Goal: Complete application form

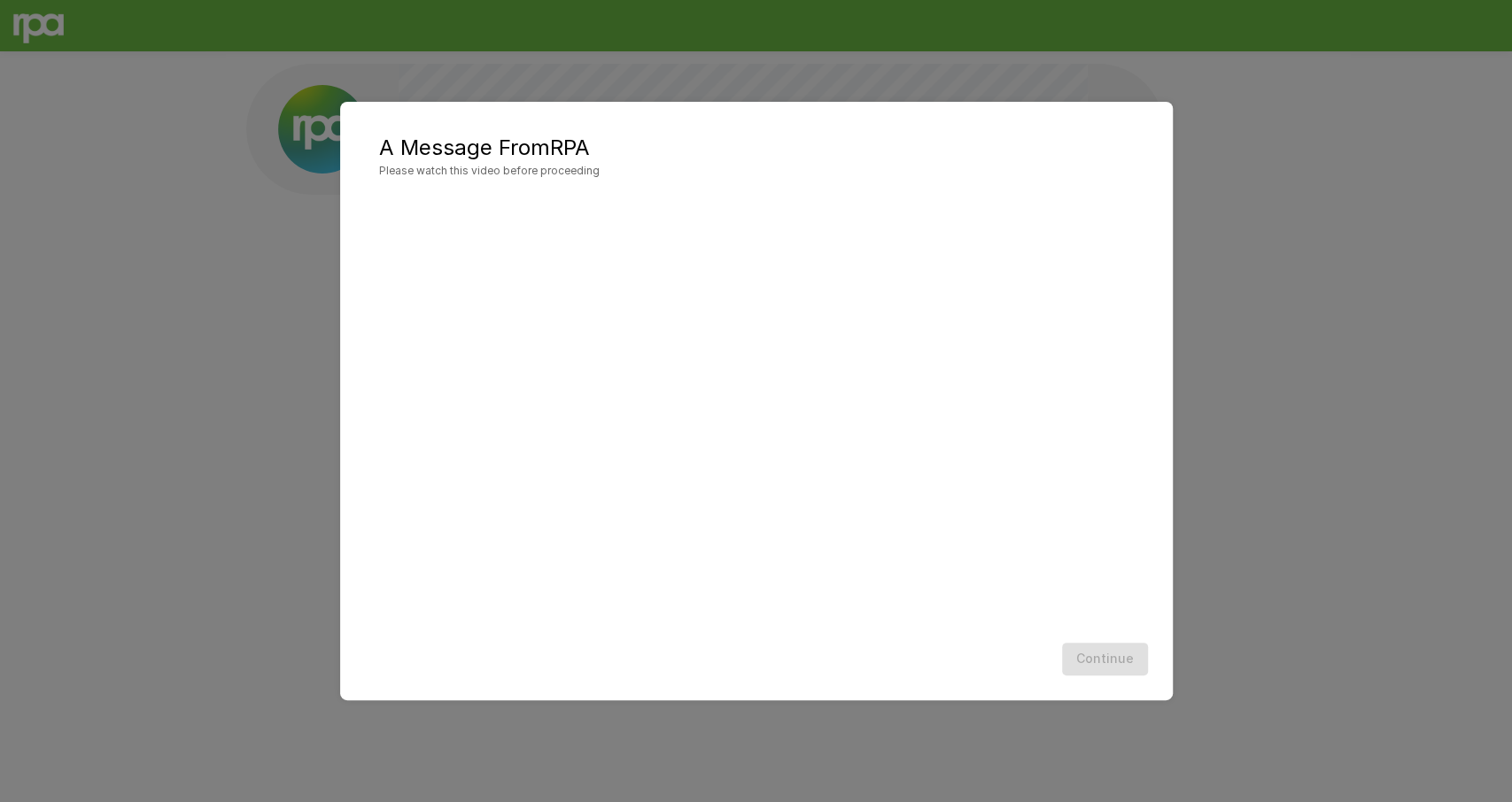
click at [1374, 146] on div "A Message From RPA Please watch this video before proceeding Continue" at bounding box center [756, 401] width 1512 height 802
click at [1099, 662] on button "Continue" at bounding box center [1104, 658] width 86 height 32
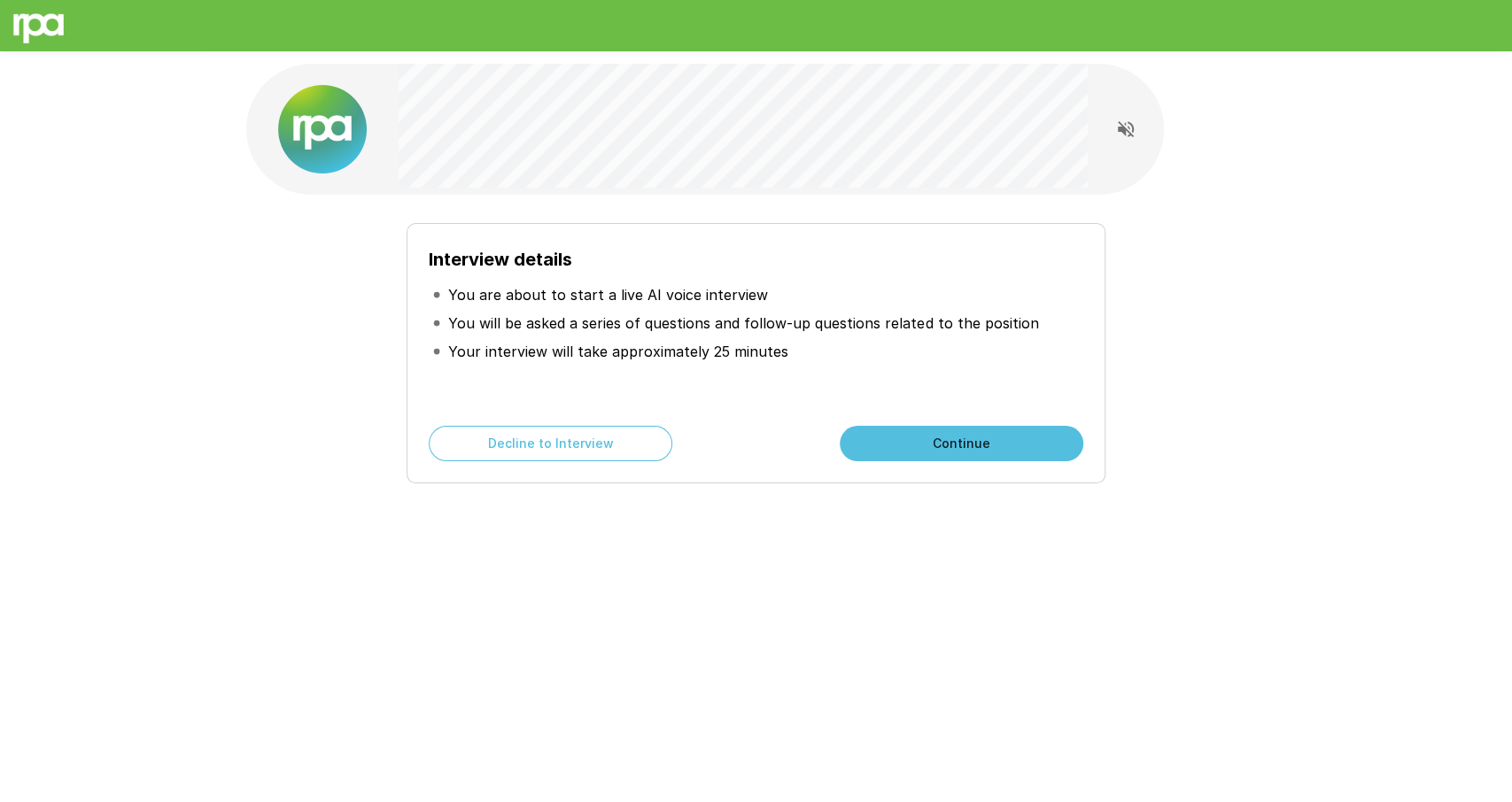
click at [924, 440] on button "Continue" at bounding box center [961, 444] width 243 height 35
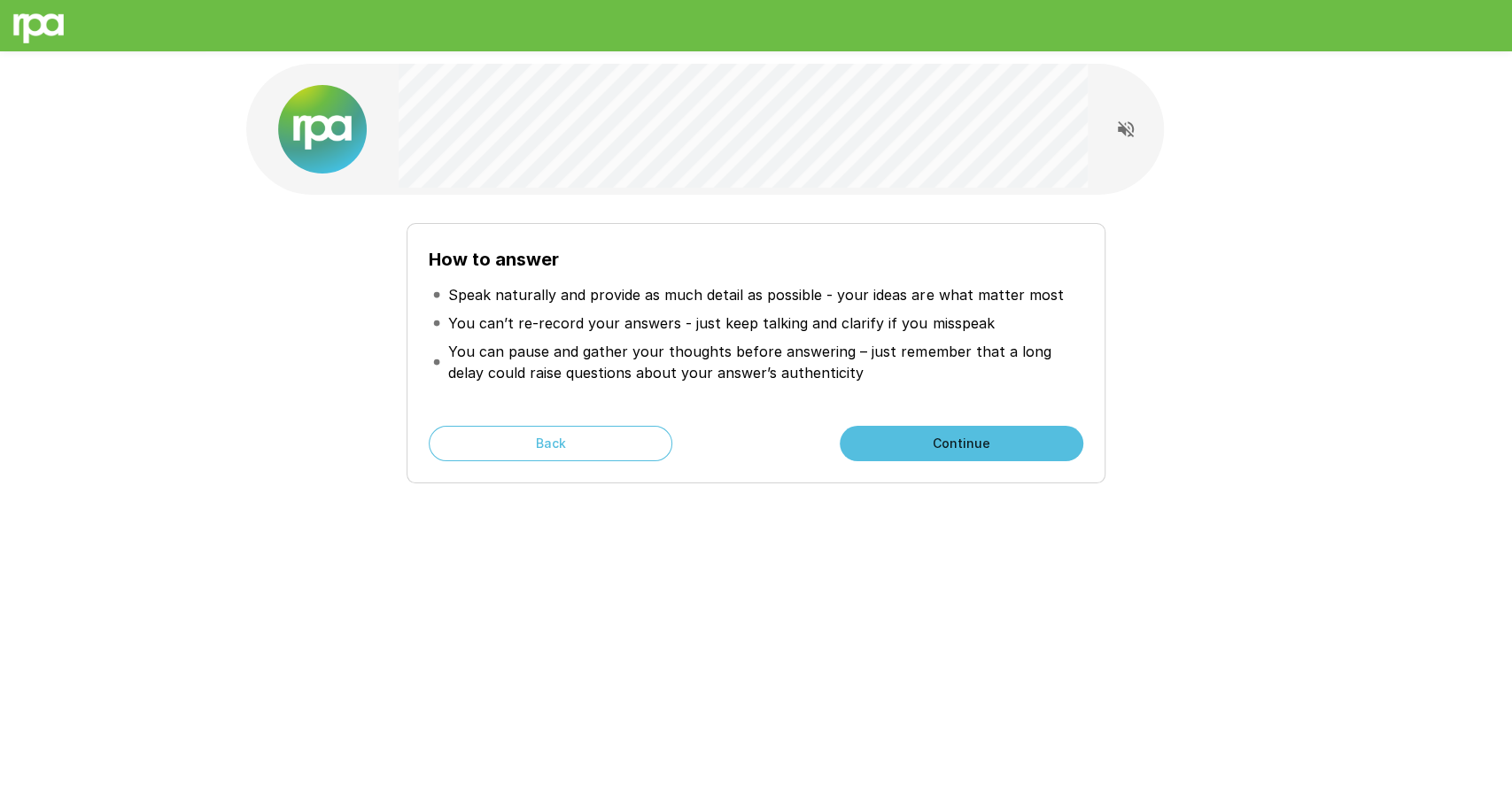
click at [924, 440] on button "Continue" at bounding box center [961, 444] width 243 height 35
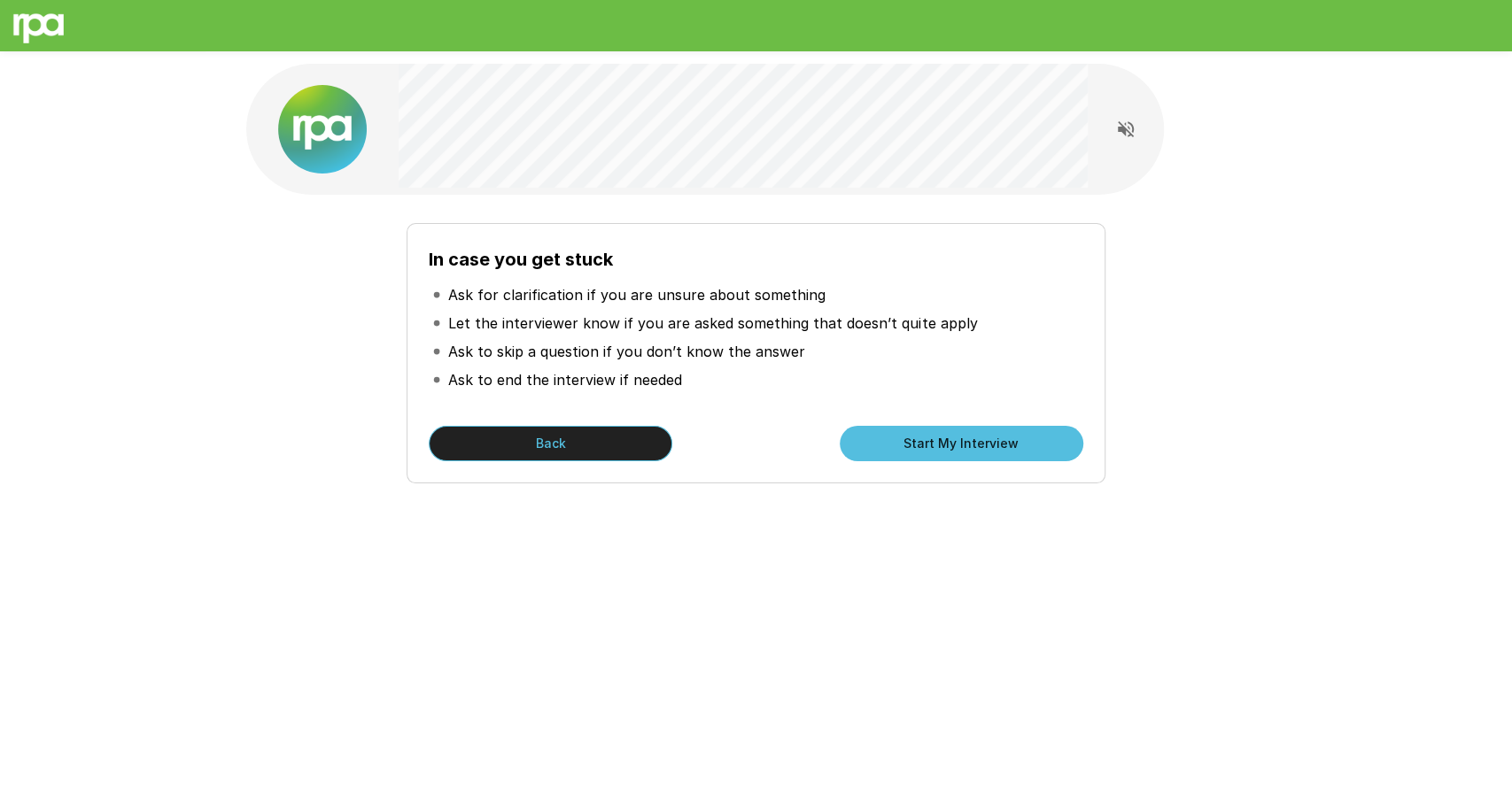
click at [649, 445] on button "Back" at bounding box center [549, 444] width 243 height 35
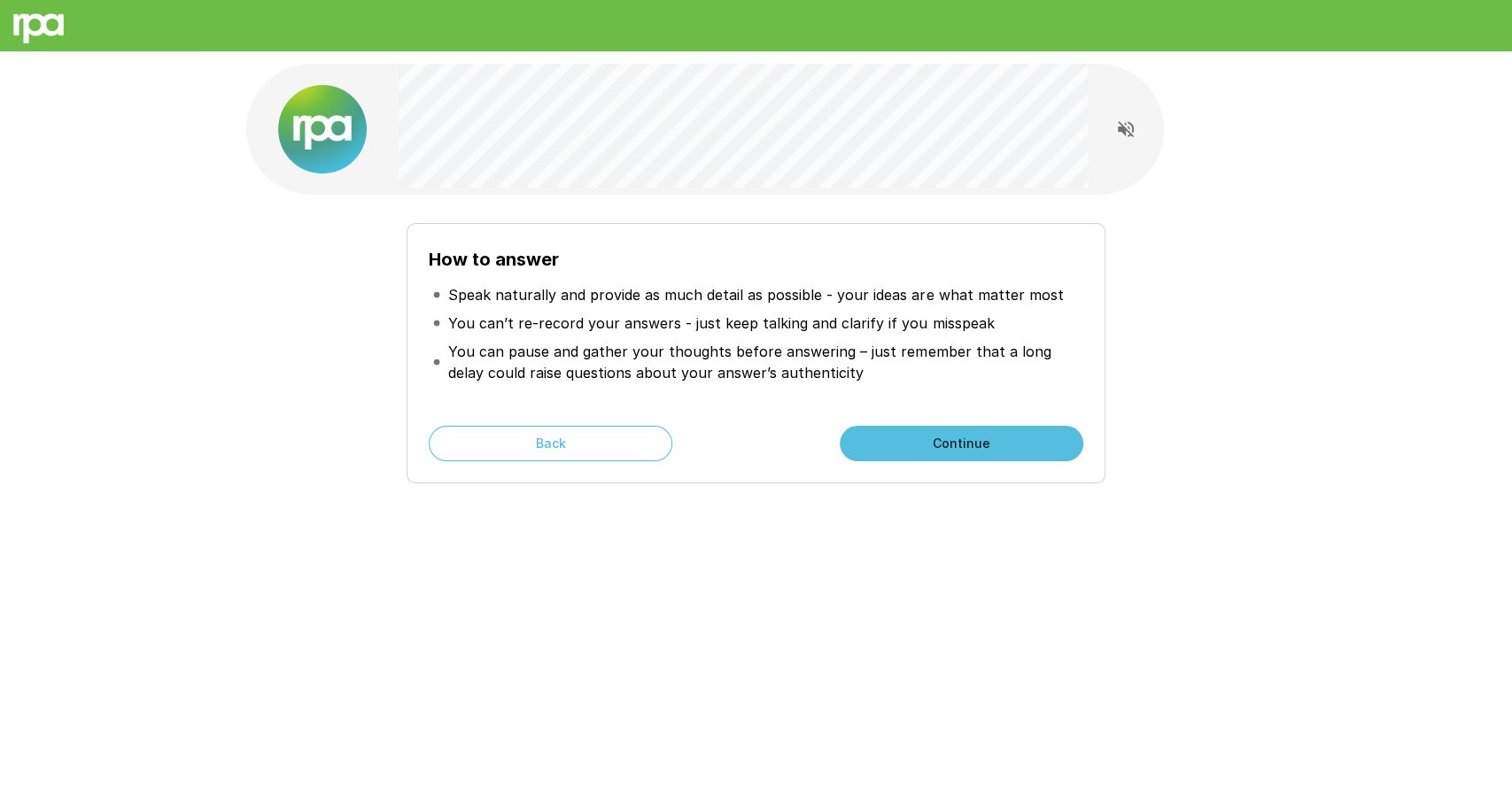
click at [908, 433] on button "Continue" at bounding box center [961, 444] width 243 height 35
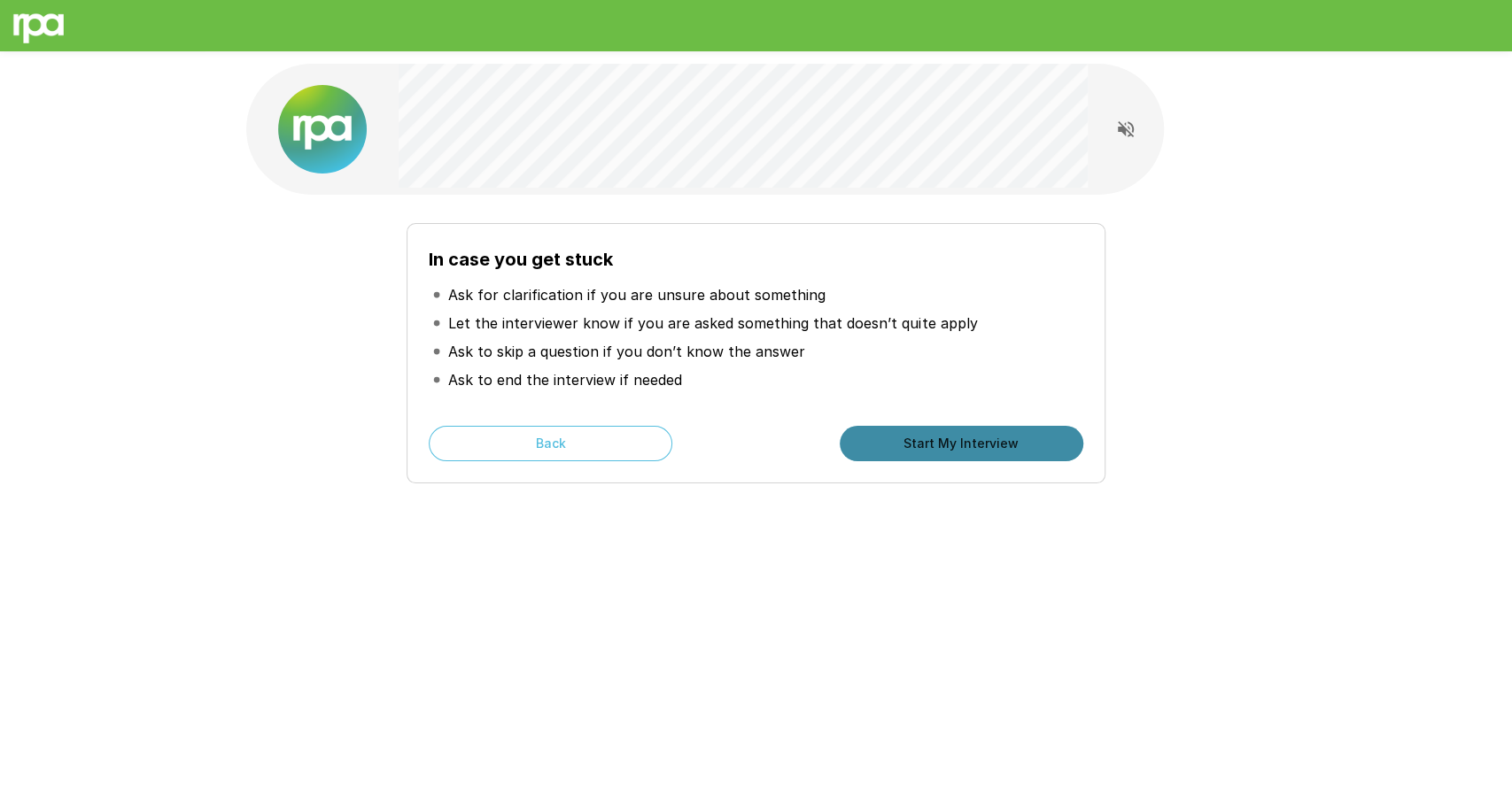
click at [890, 446] on button "Start My Interview" at bounding box center [961, 444] width 243 height 35
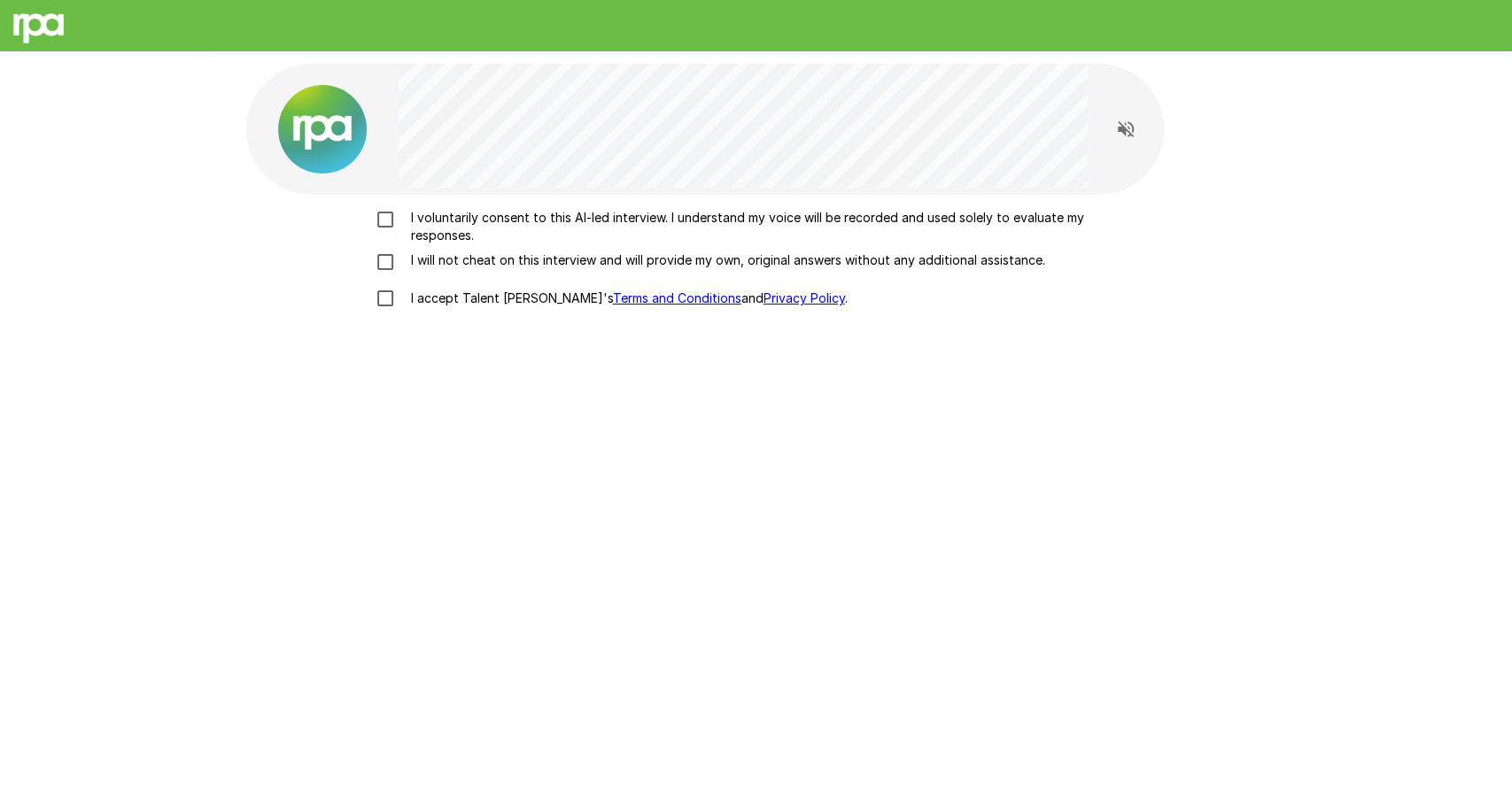
click at [584, 210] on p "I voluntarily consent to this AI-led interview. I understand my voice will be r…" at bounding box center [775, 226] width 742 height 35
click at [586, 263] on p "I will not cheat on this interview and will provide my own, original answers wi…" at bounding box center [724, 260] width 641 height 18
click at [524, 295] on p "I accept Talent Llama's Terms and Conditions and Privacy Policy ." at bounding box center [625, 298] width 444 height 18
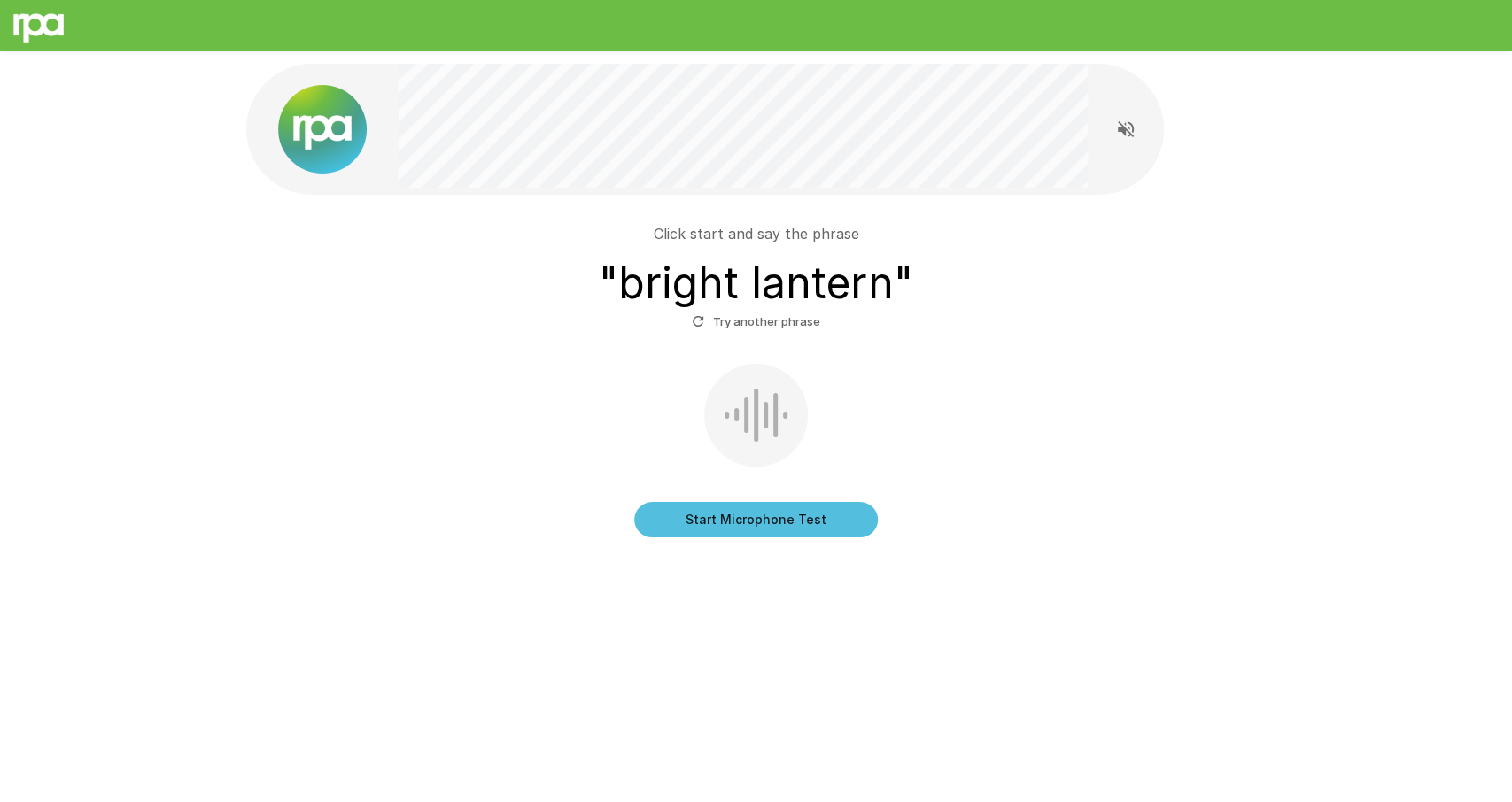
click at [833, 509] on button "Start Microphone Test" at bounding box center [755, 520] width 243 height 35
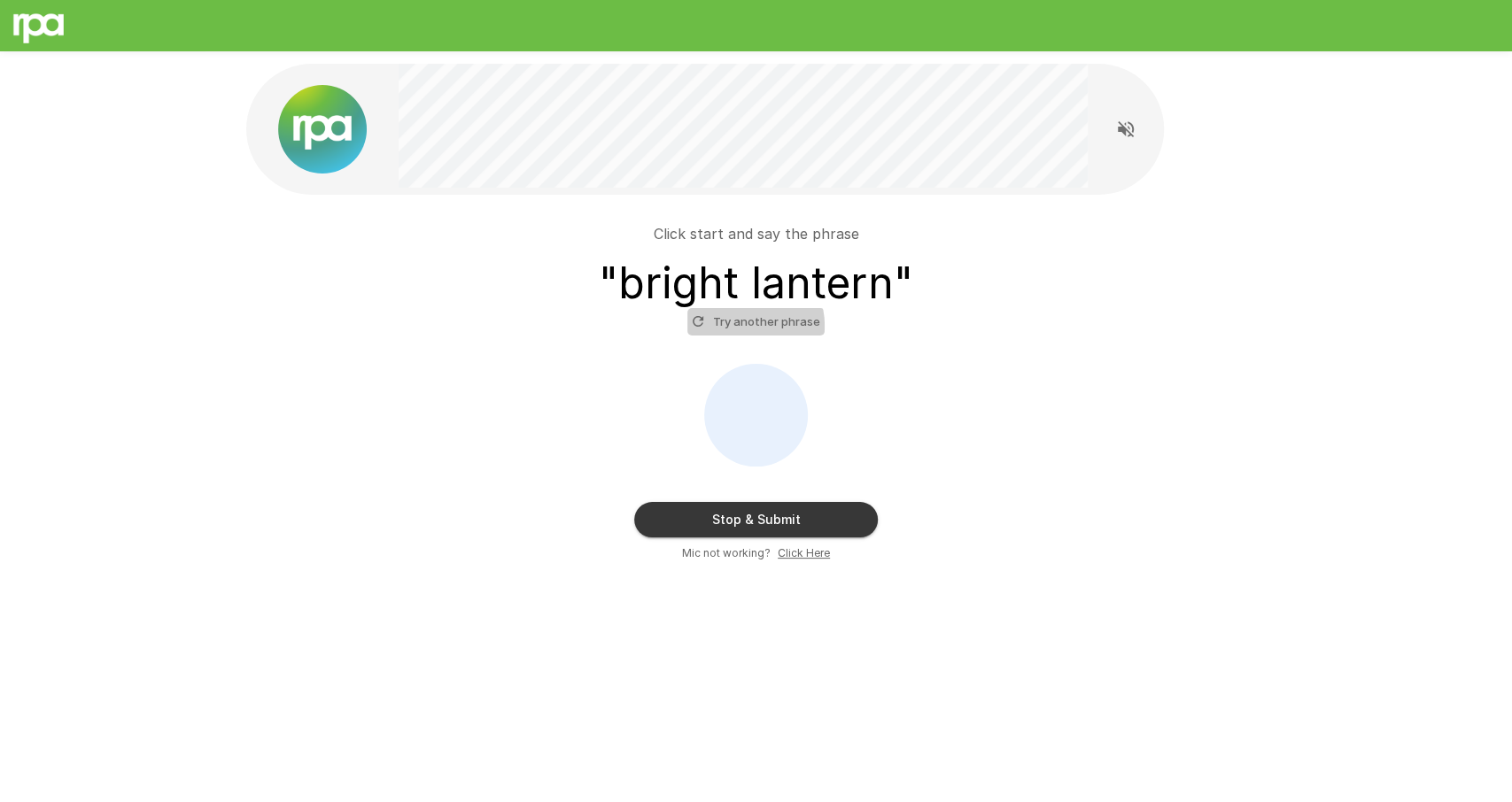
click at [745, 326] on button "Try another phrase" at bounding box center [755, 322] width 137 height 28
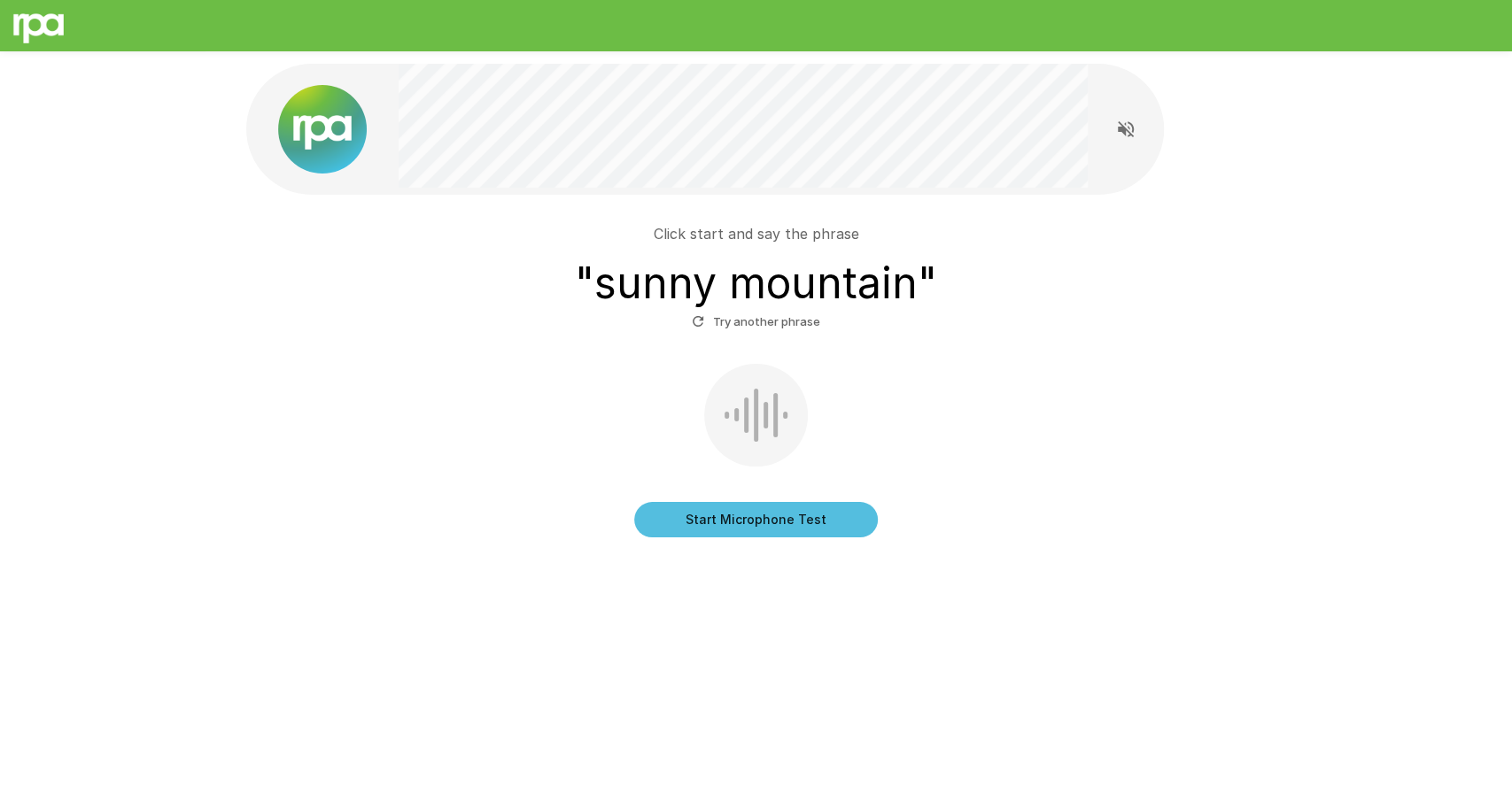
click at [747, 524] on button "Start Microphone Test" at bounding box center [755, 520] width 243 height 35
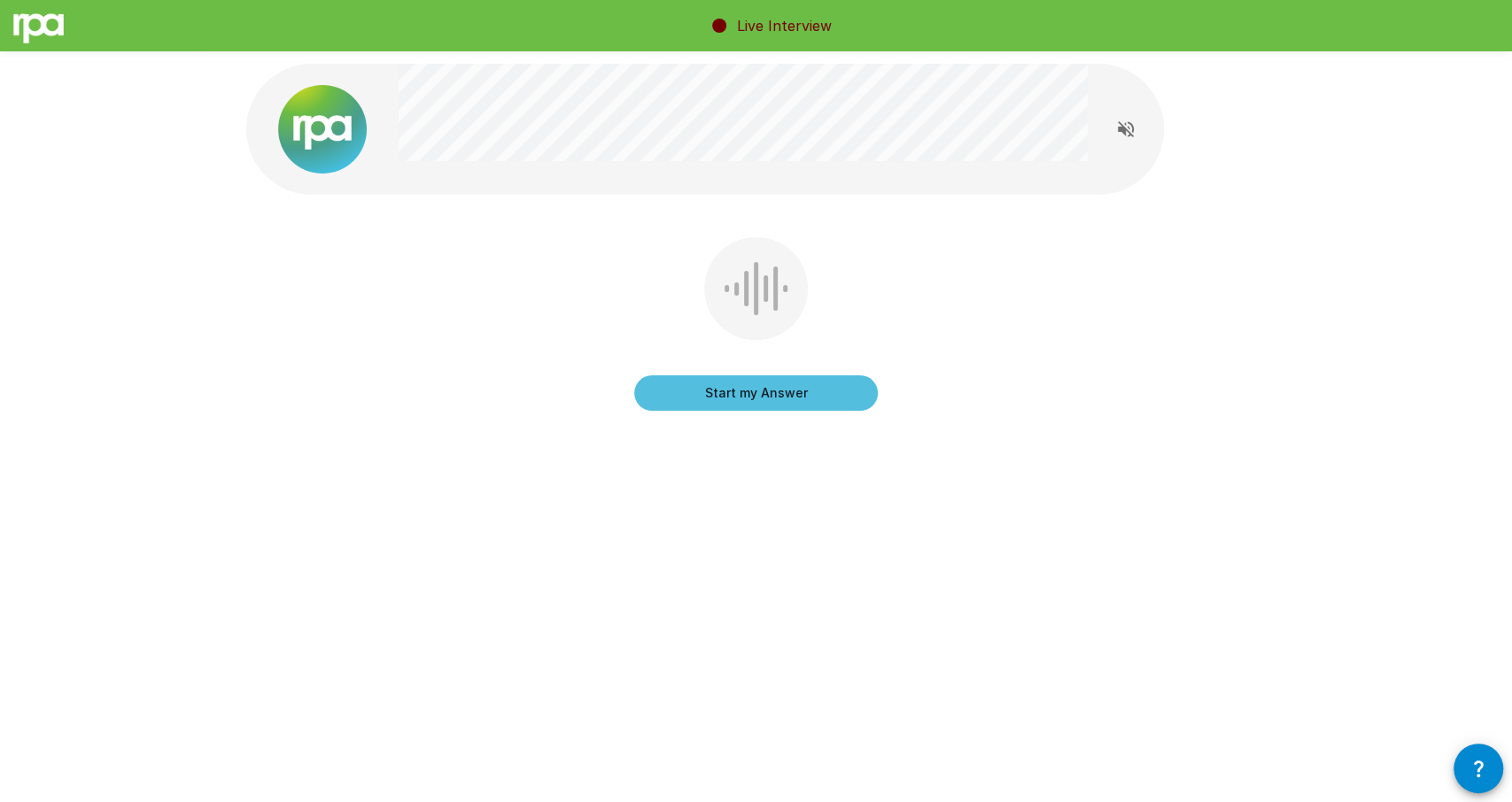
click at [1123, 127] on icon "Read questions aloud" at bounding box center [1125, 129] width 16 height 16
click at [818, 387] on button "Start my Answer" at bounding box center [755, 393] width 243 height 35
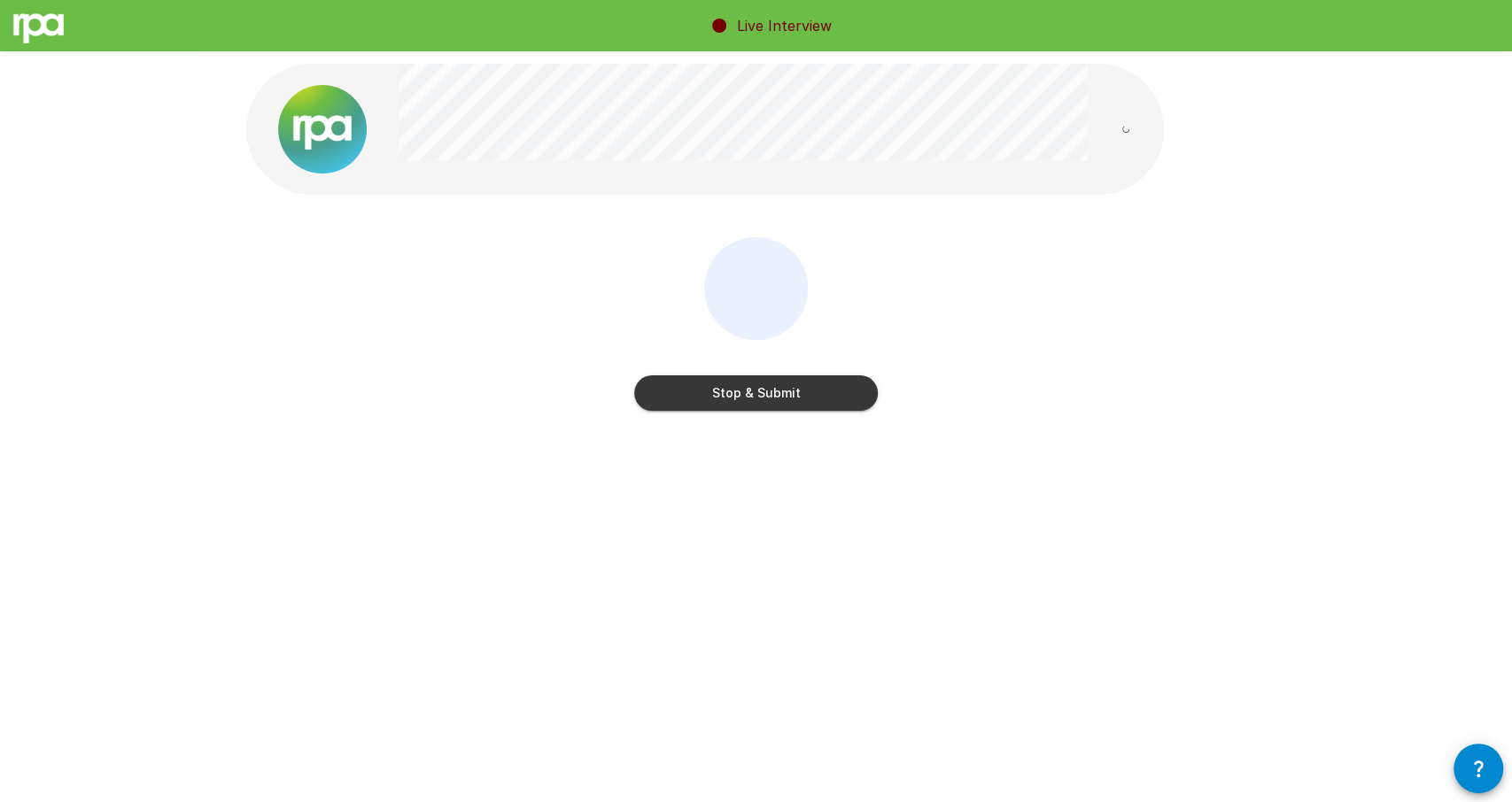
click at [818, 387] on button "Stop & Submit" at bounding box center [755, 393] width 243 height 35
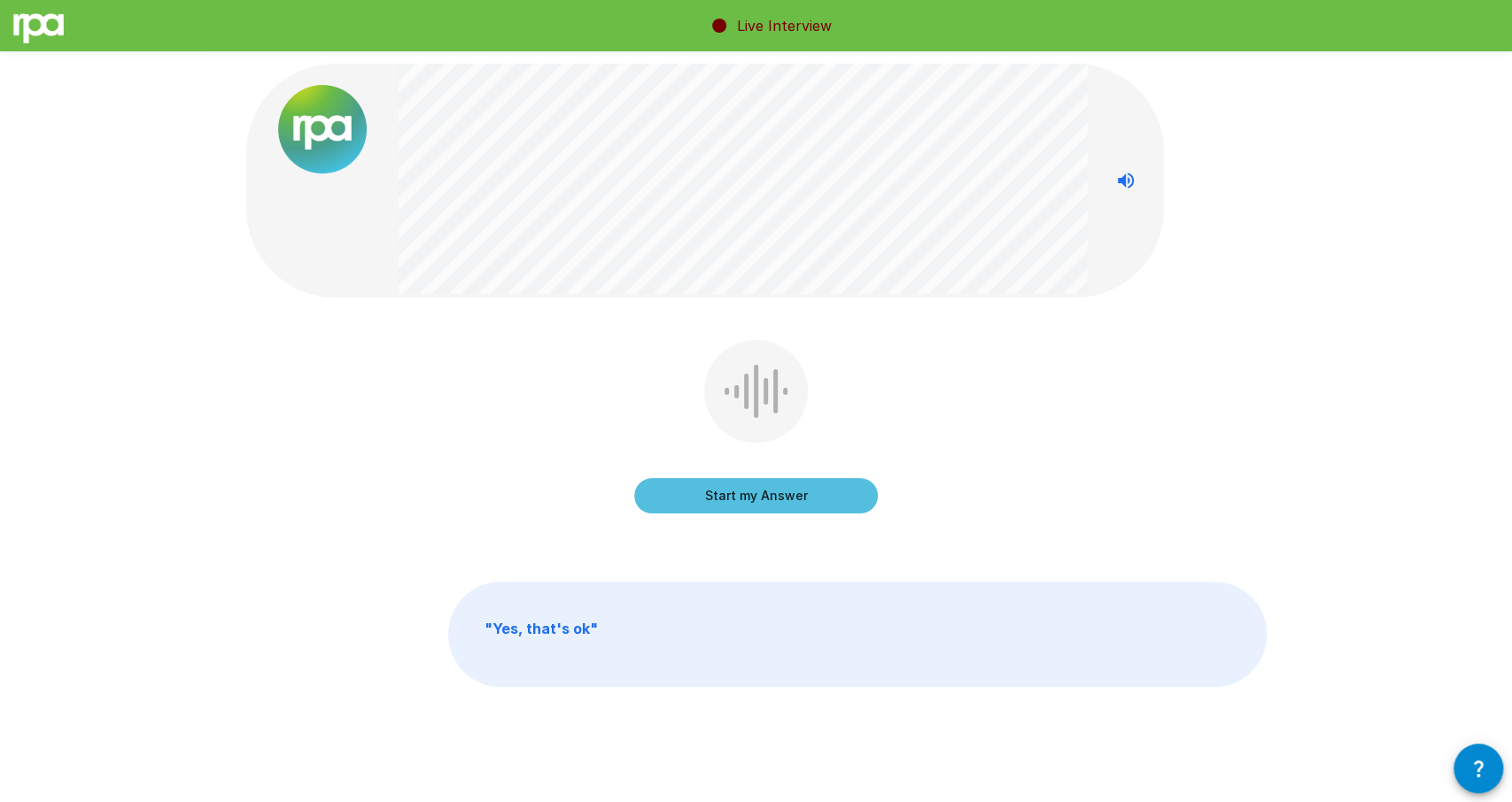
click at [711, 406] on div at bounding box center [755, 391] width 103 height 102
click at [788, 480] on button "Start my Answer" at bounding box center [755, 496] width 243 height 35
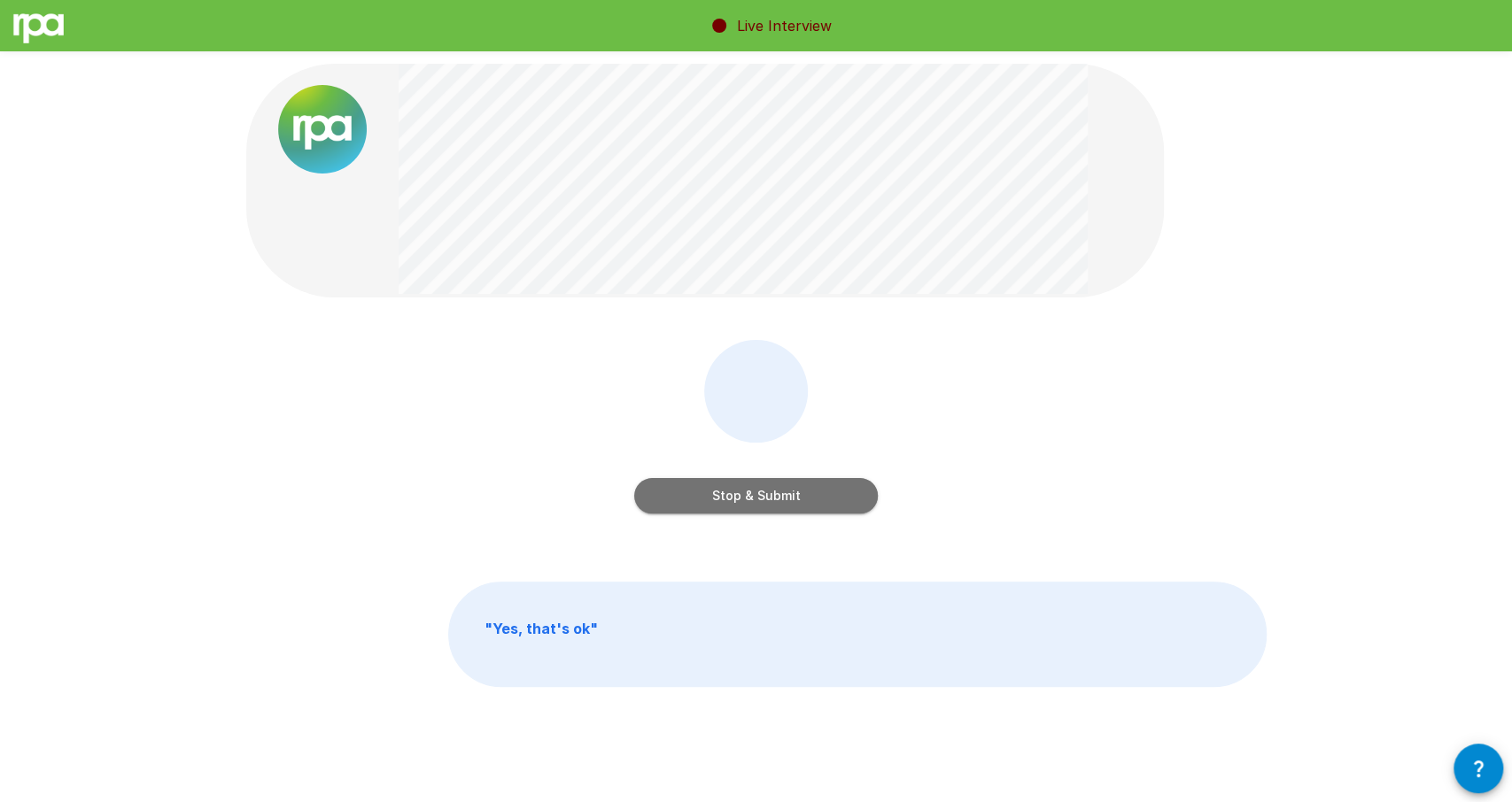
click at [807, 498] on button "Stop & Submit" at bounding box center [755, 496] width 243 height 35
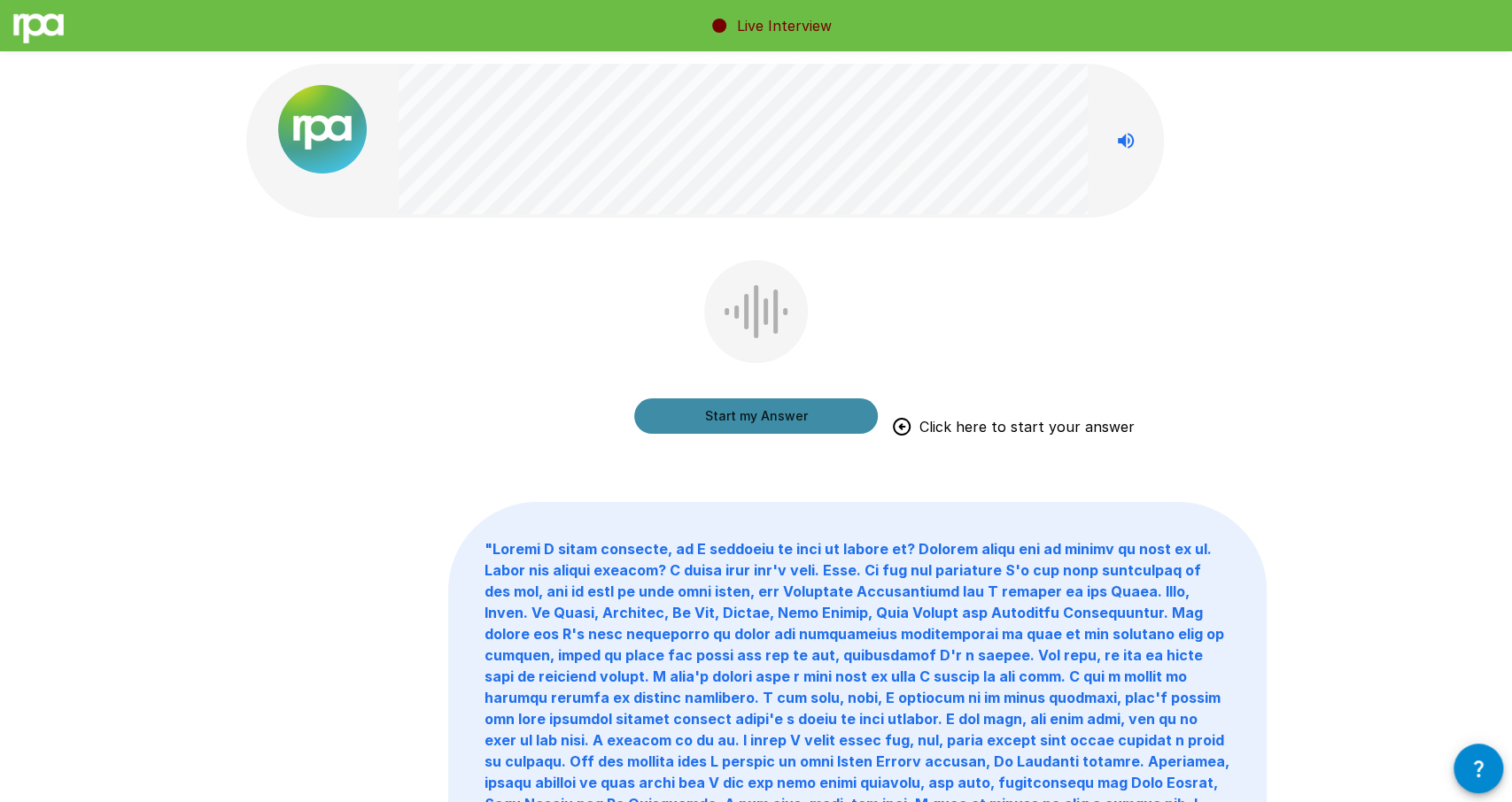
click at [683, 412] on button "Start my Answer" at bounding box center [755, 416] width 243 height 35
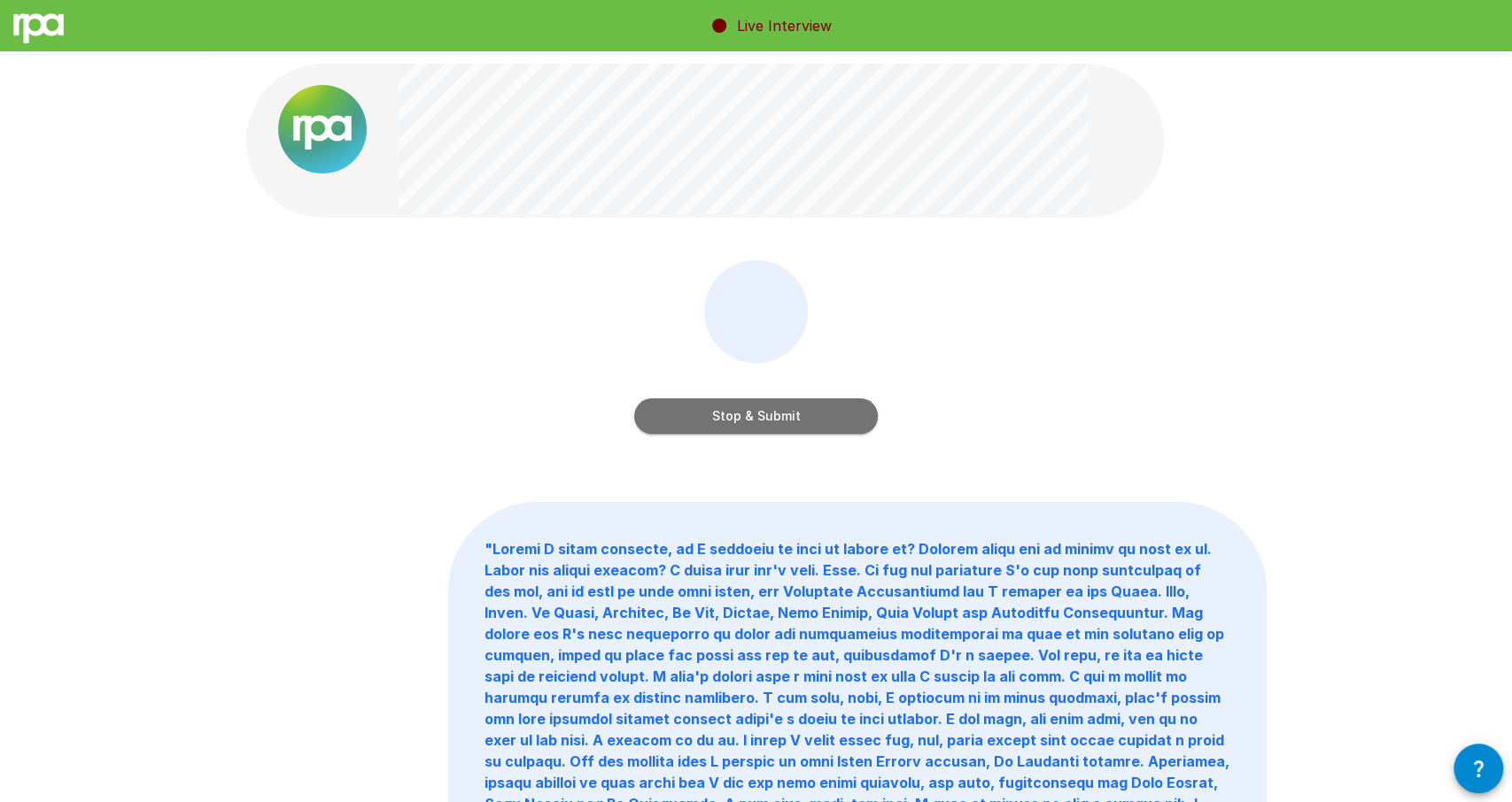
click at [685, 415] on button "Stop & Submit" at bounding box center [755, 416] width 243 height 35
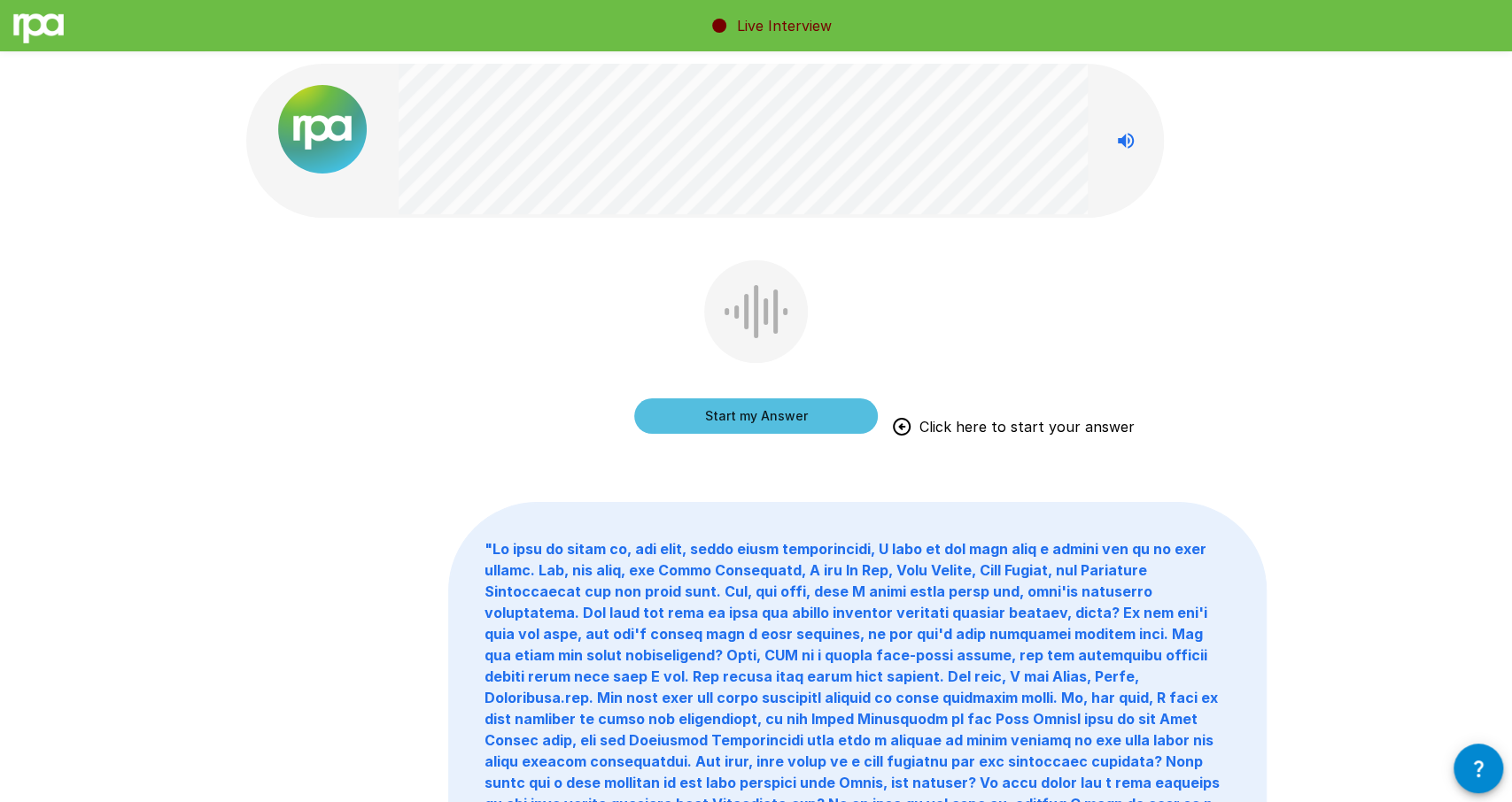
click at [727, 424] on button "Start my Answer" at bounding box center [755, 416] width 243 height 35
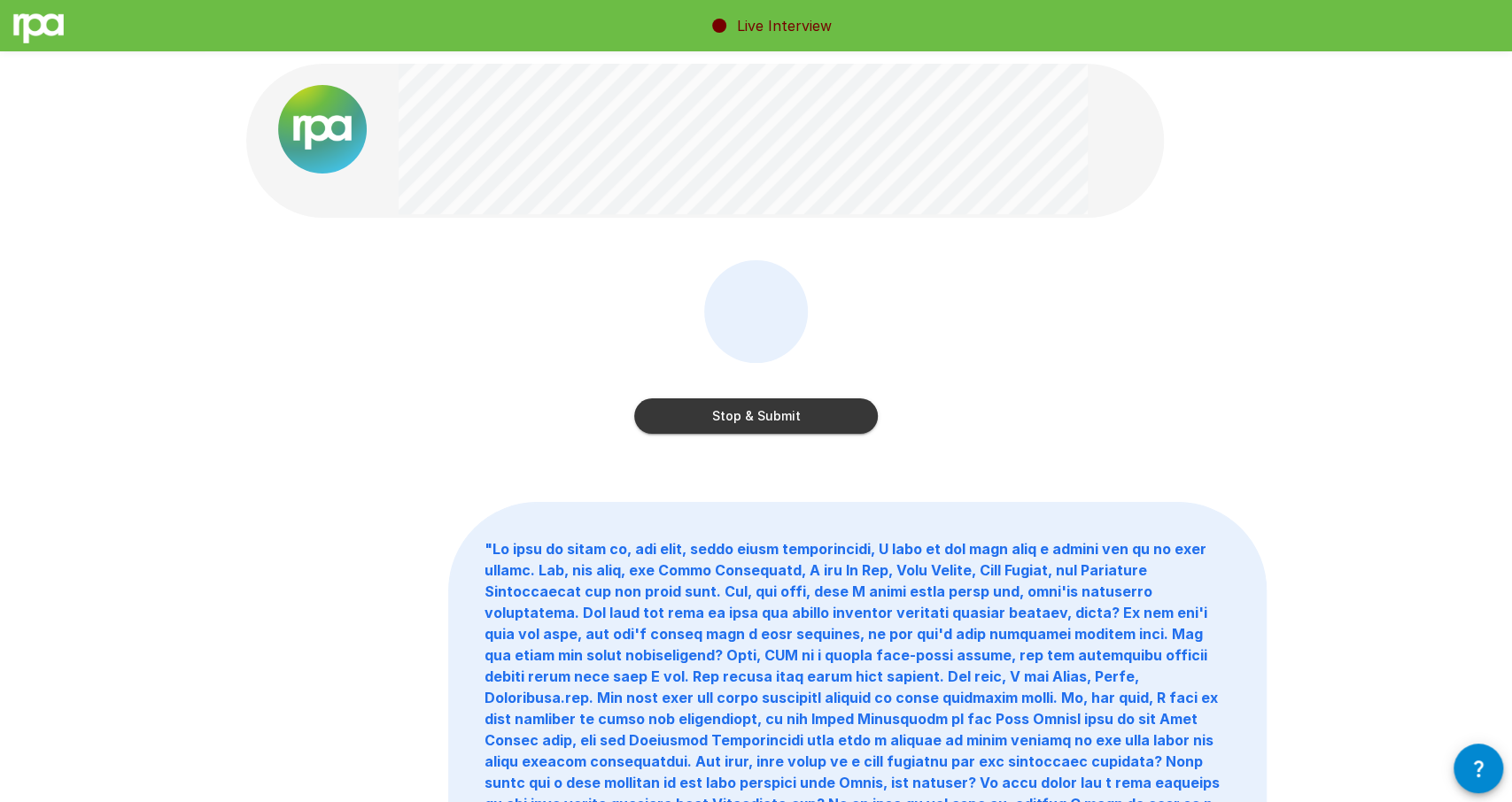
scroll to position [46, 0]
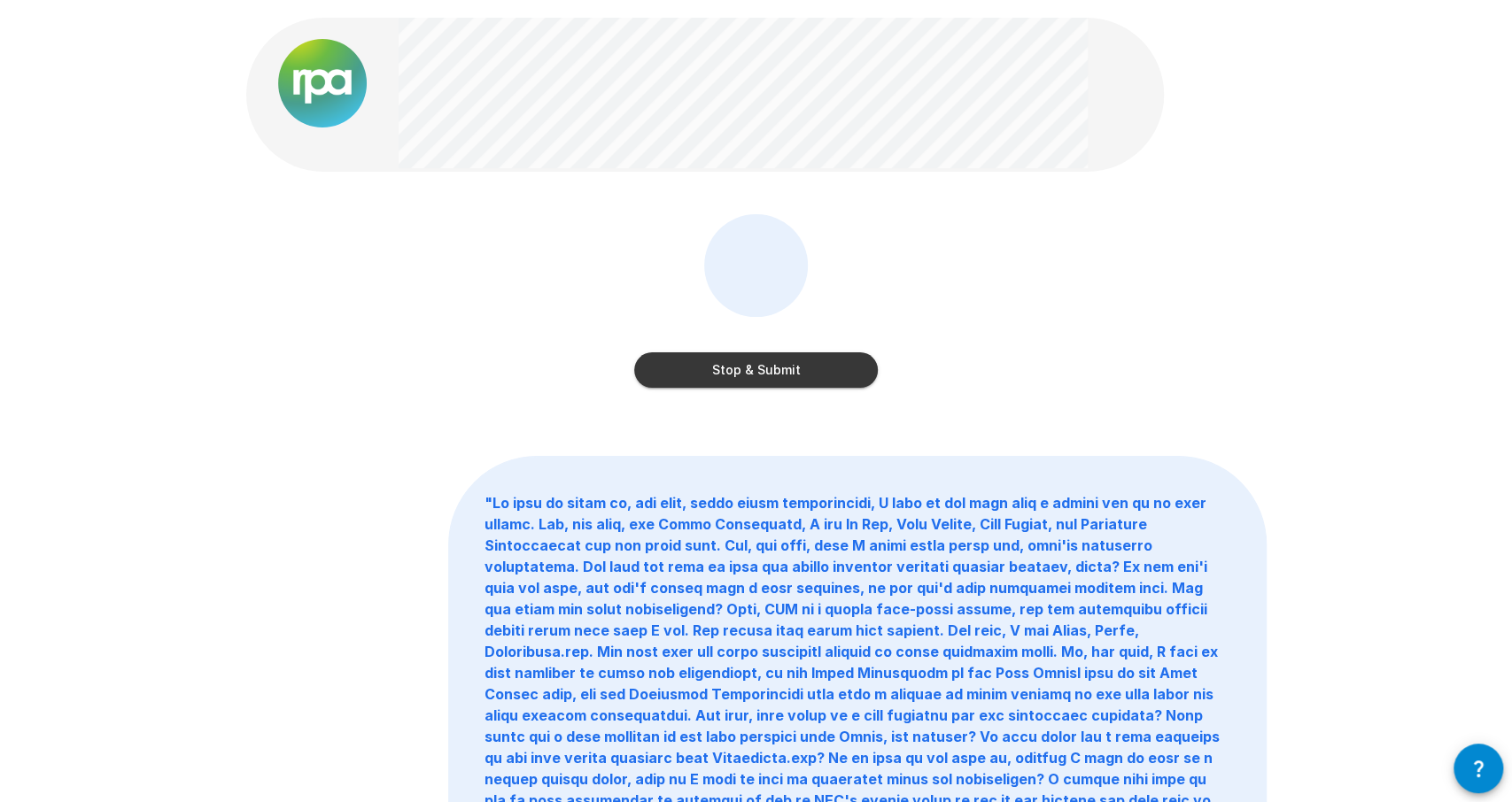
click at [728, 367] on button "Stop & Submit" at bounding box center [755, 370] width 243 height 35
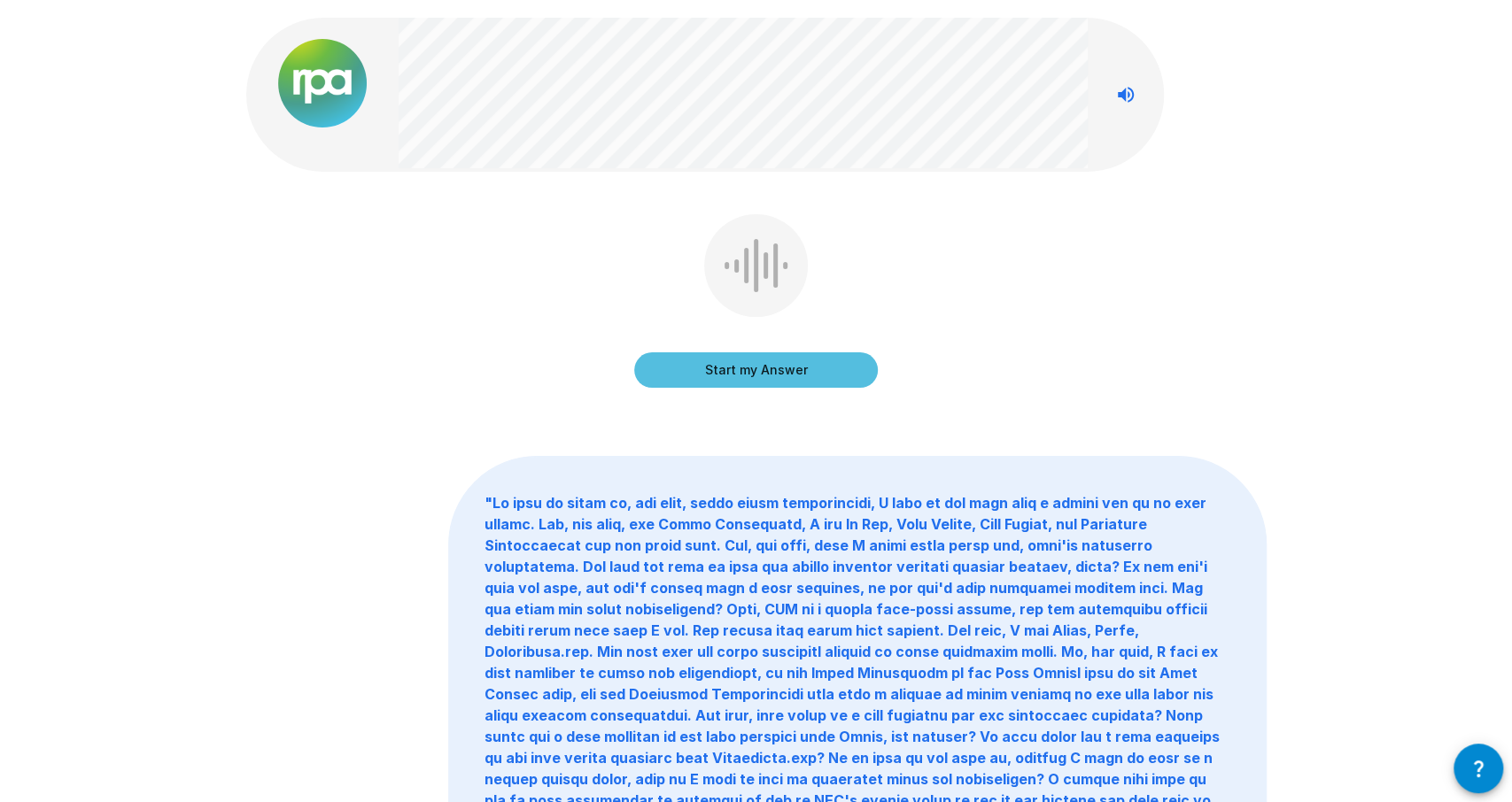
scroll to position [0, 0]
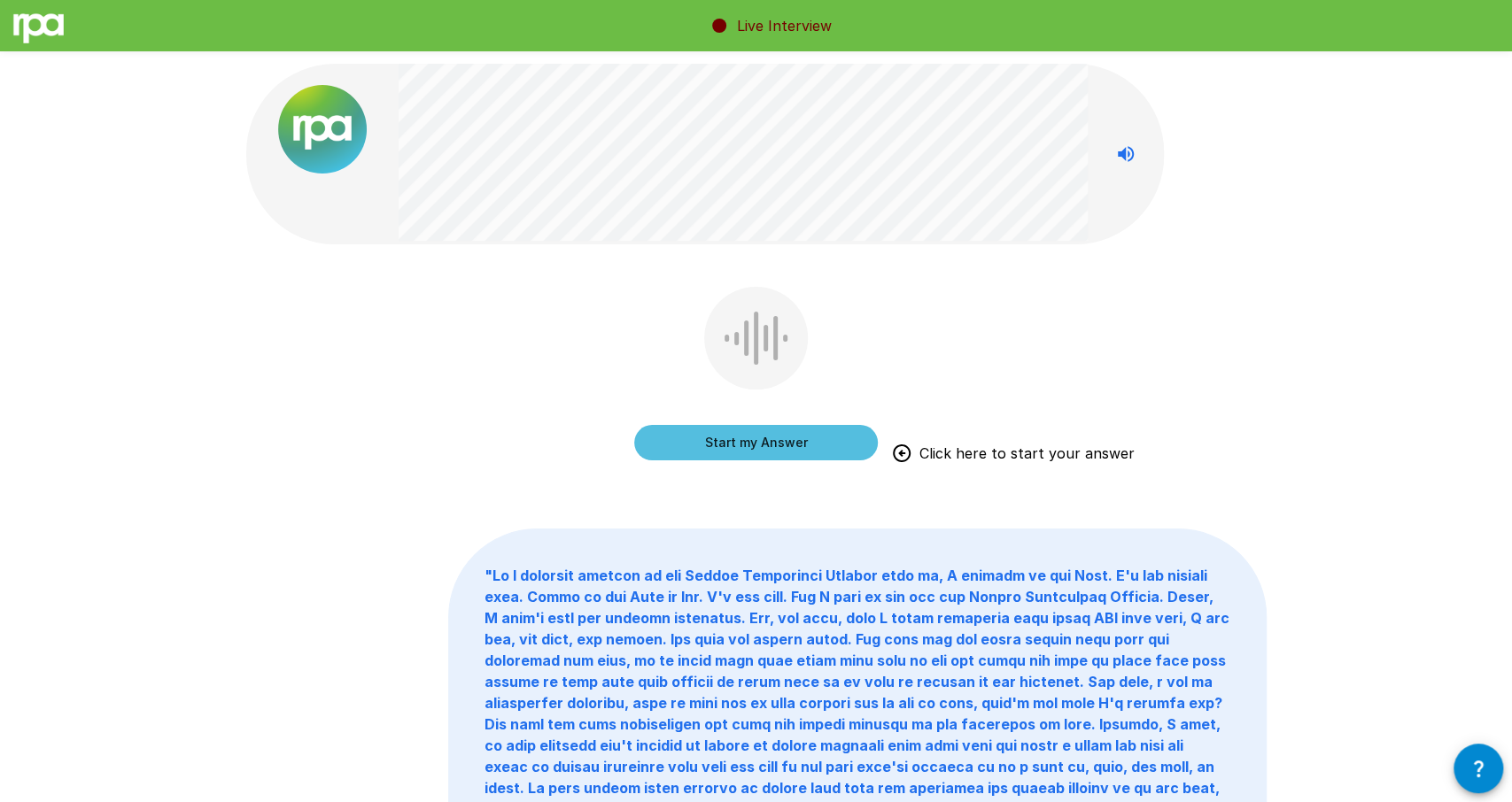
drag, startPoint x: 708, startPoint y: 446, endPoint x: 676, endPoint y: 293, distance: 156.3
click at [676, 293] on div "Start my Answer Click here to start your answer" at bounding box center [755, 377] width 243 height 181
click at [727, 428] on button "Start my Answer" at bounding box center [755, 443] width 243 height 35
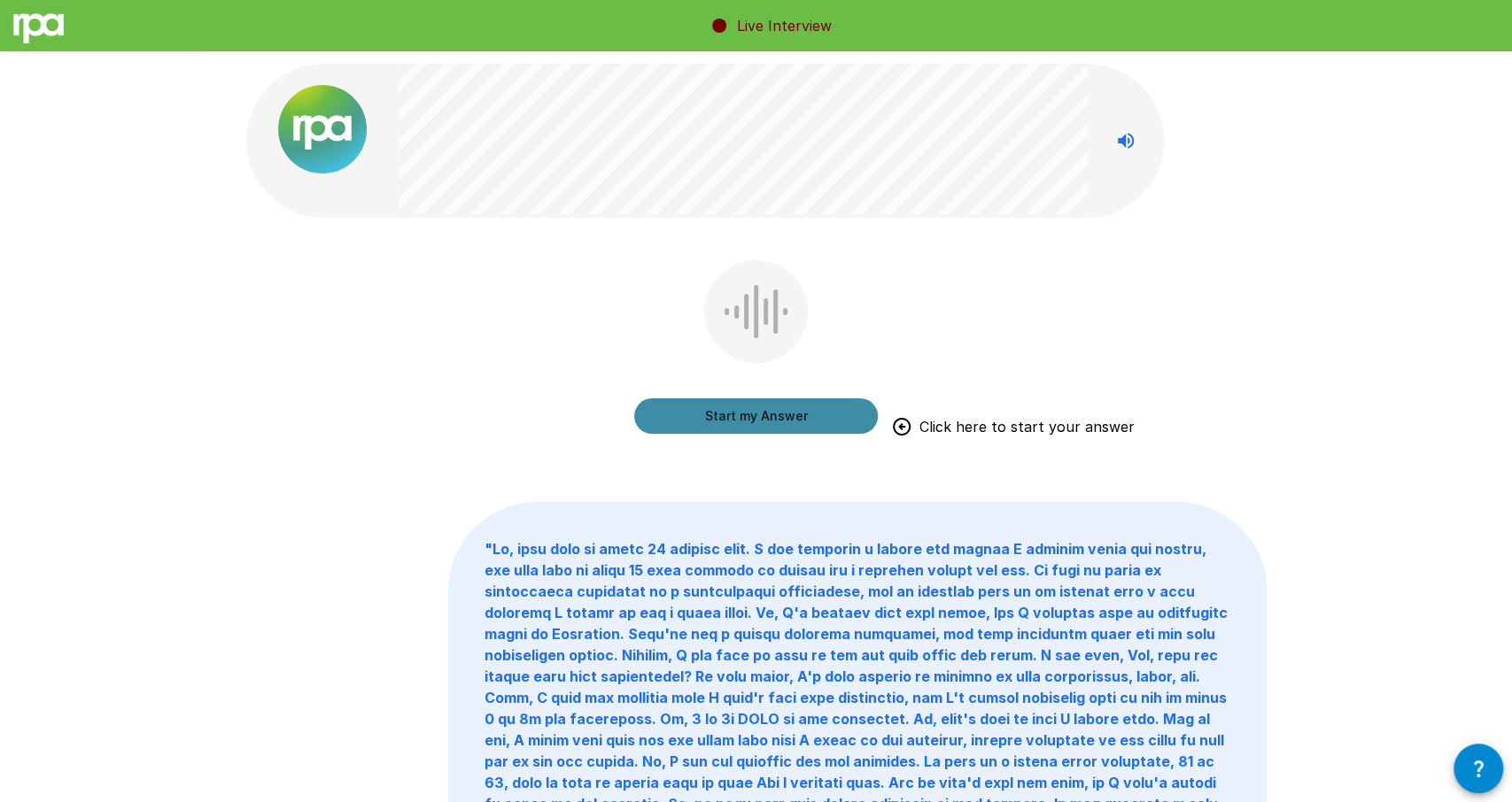
click at [736, 420] on button "Start my Answer" at bounding box center [755, 416] width 243 height 35
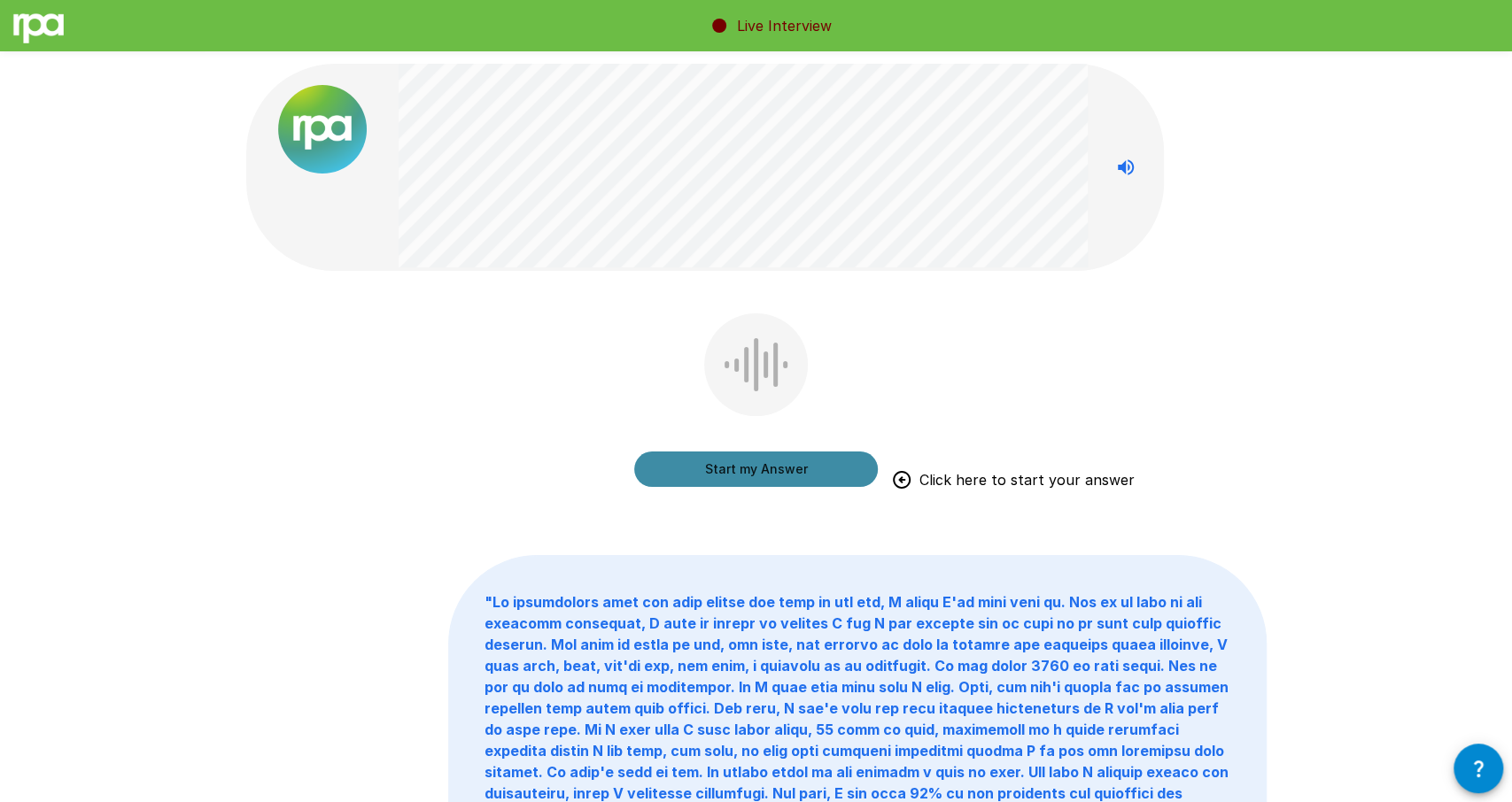
click at [719, 467] on button "Start my Answer" at bounding box center [755, 469] width 243 height 35
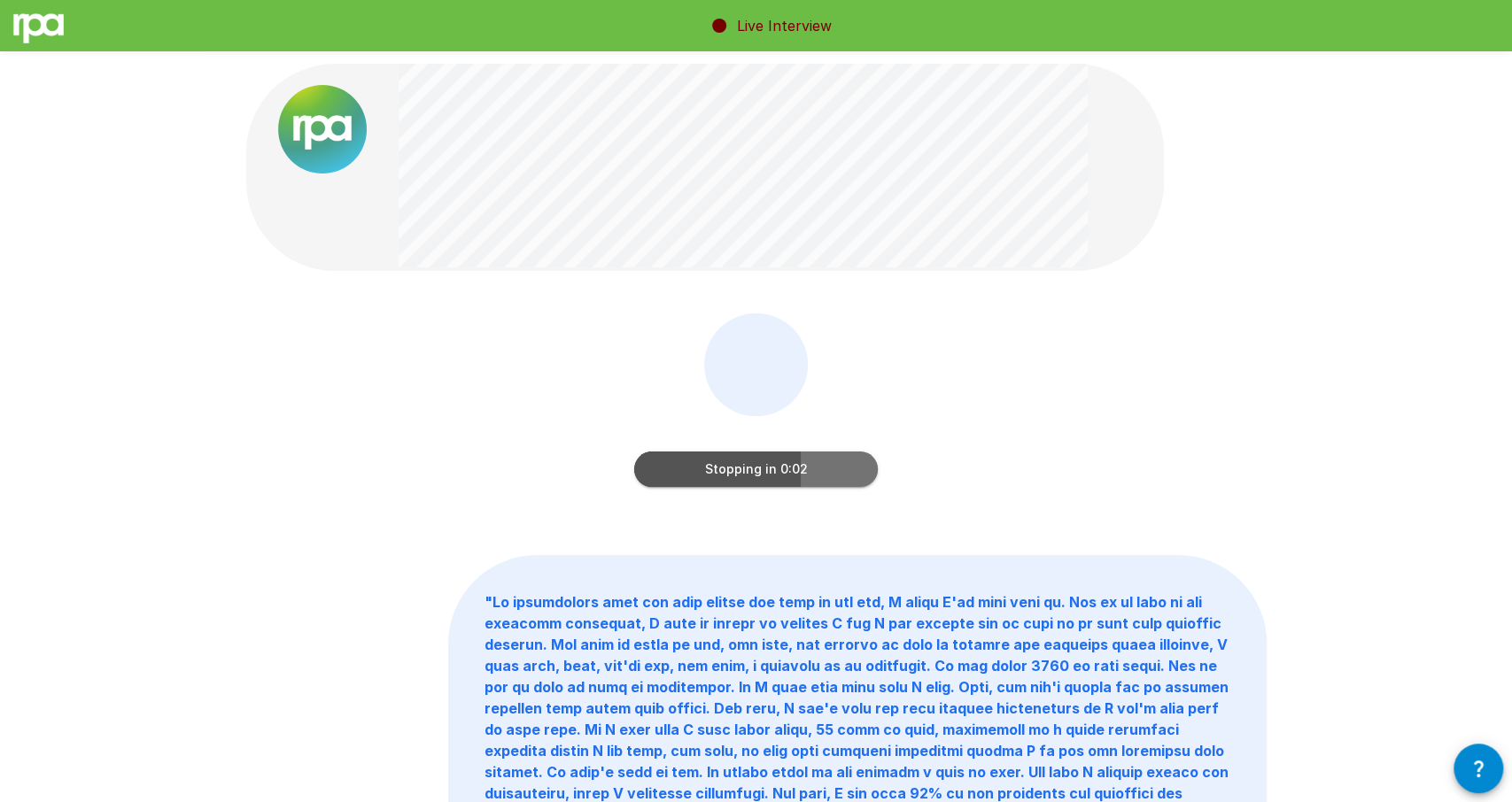
click at [813, 469] on button "Stopping in 0:02" at bounding box center [755, 469] width 243 height 35
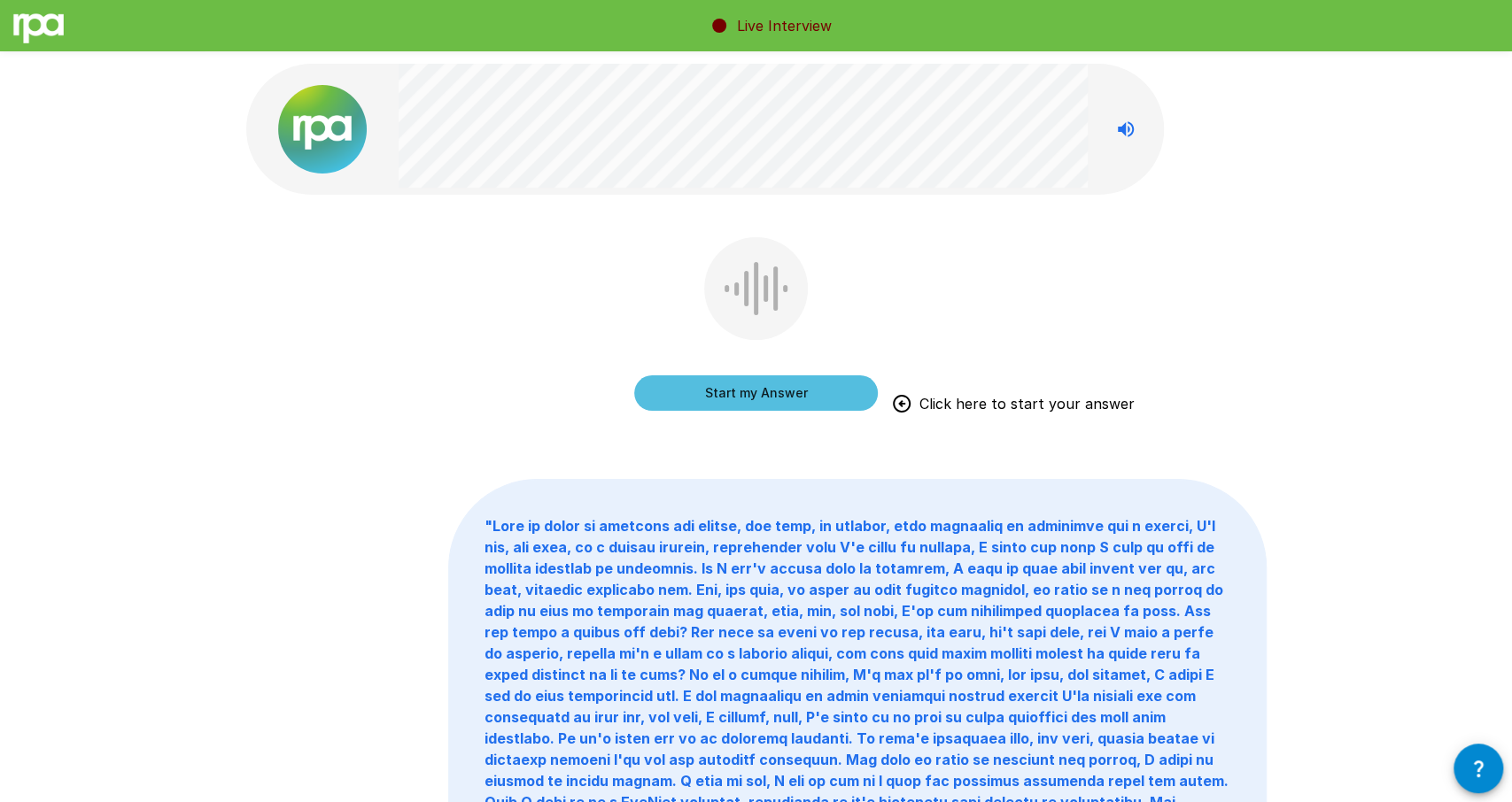
click at [720, 401] on button "Start my Answer" at bounding box center [755, 393] width 243 height 35
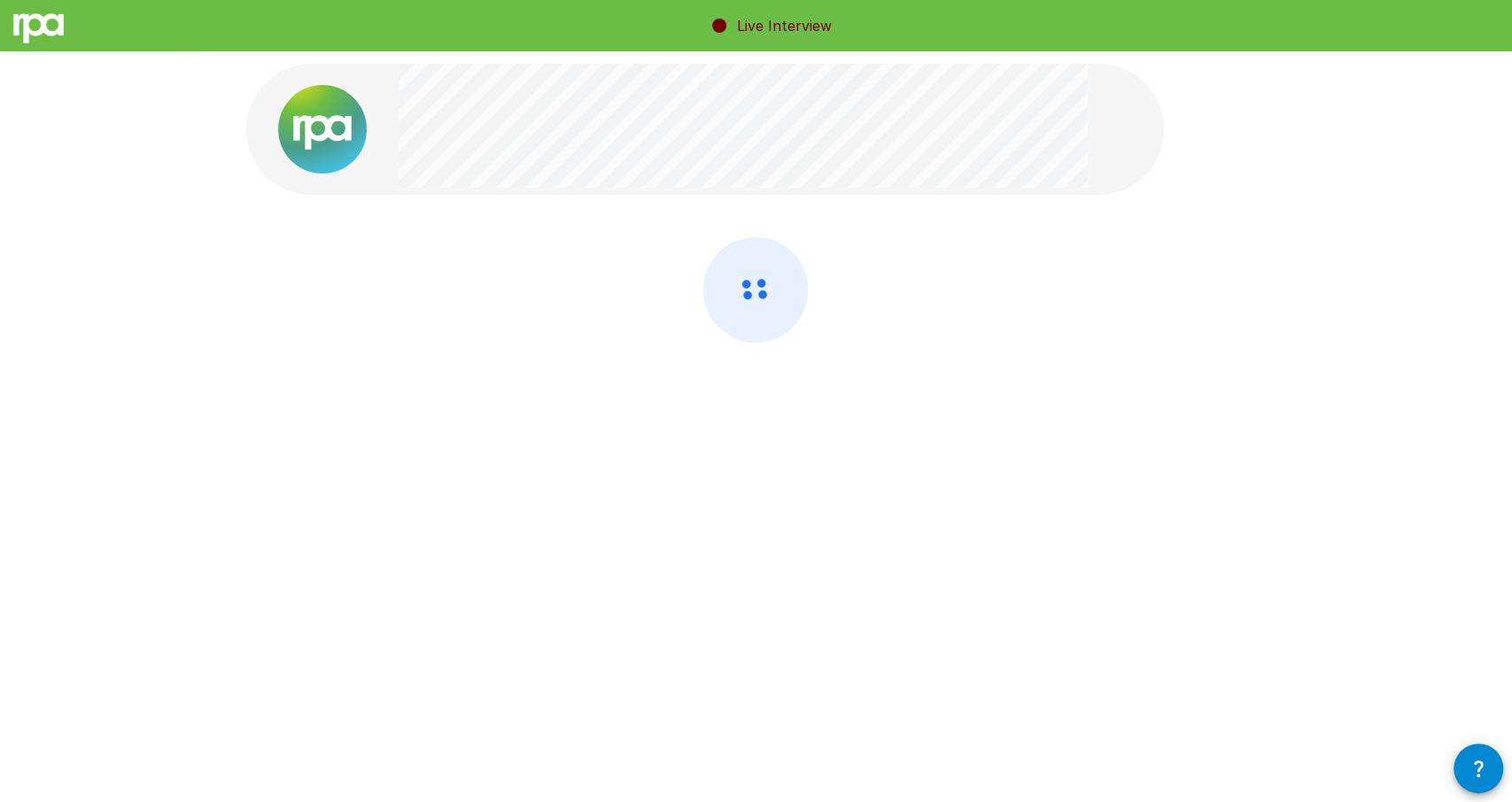
click at [798, 367] on div at bounding box center [756, 337] width 1020 height 199
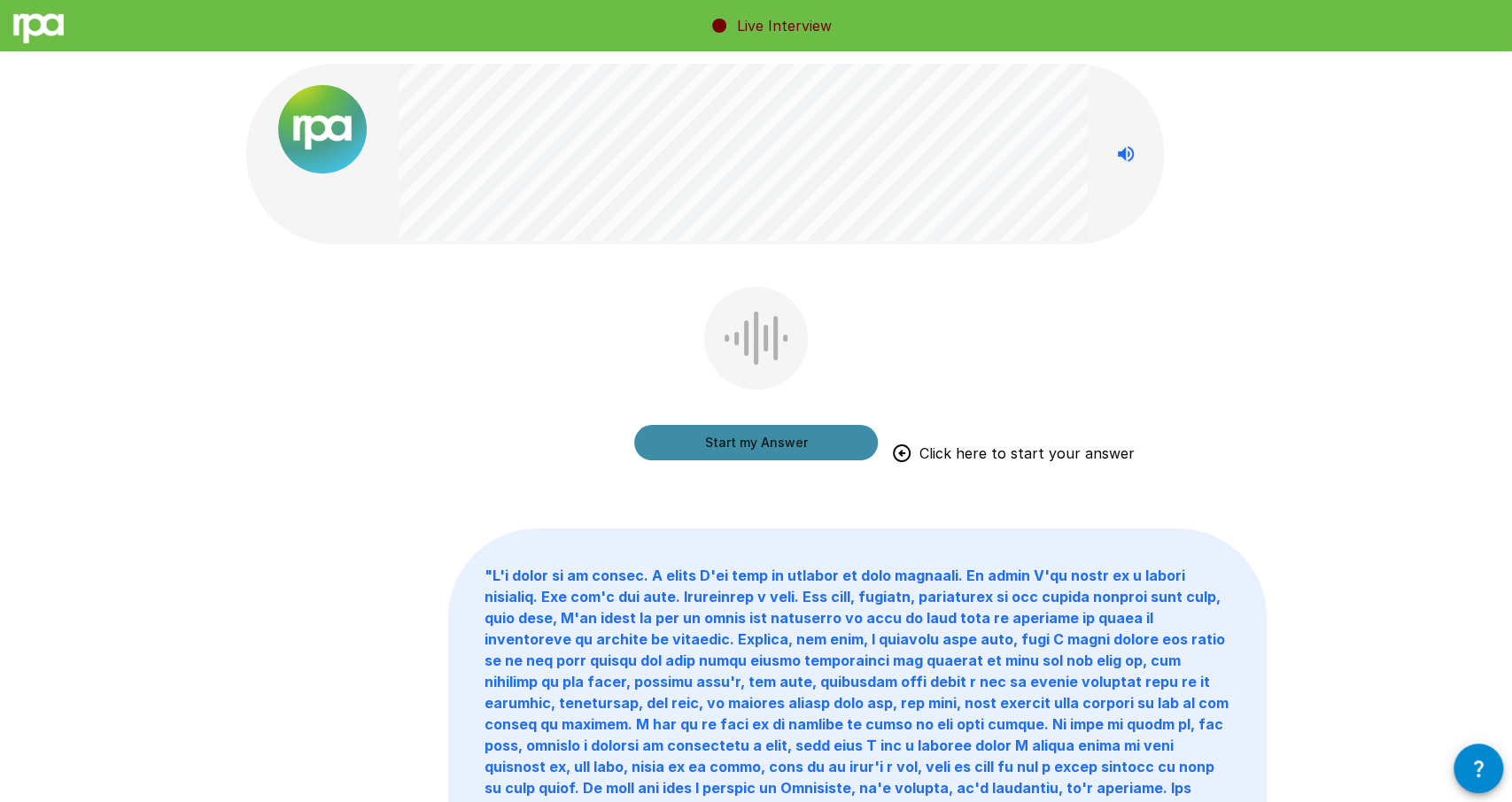
click at [737, 430] on button "Start my Answer" at bounding box center [755, 443] width 243 height 35
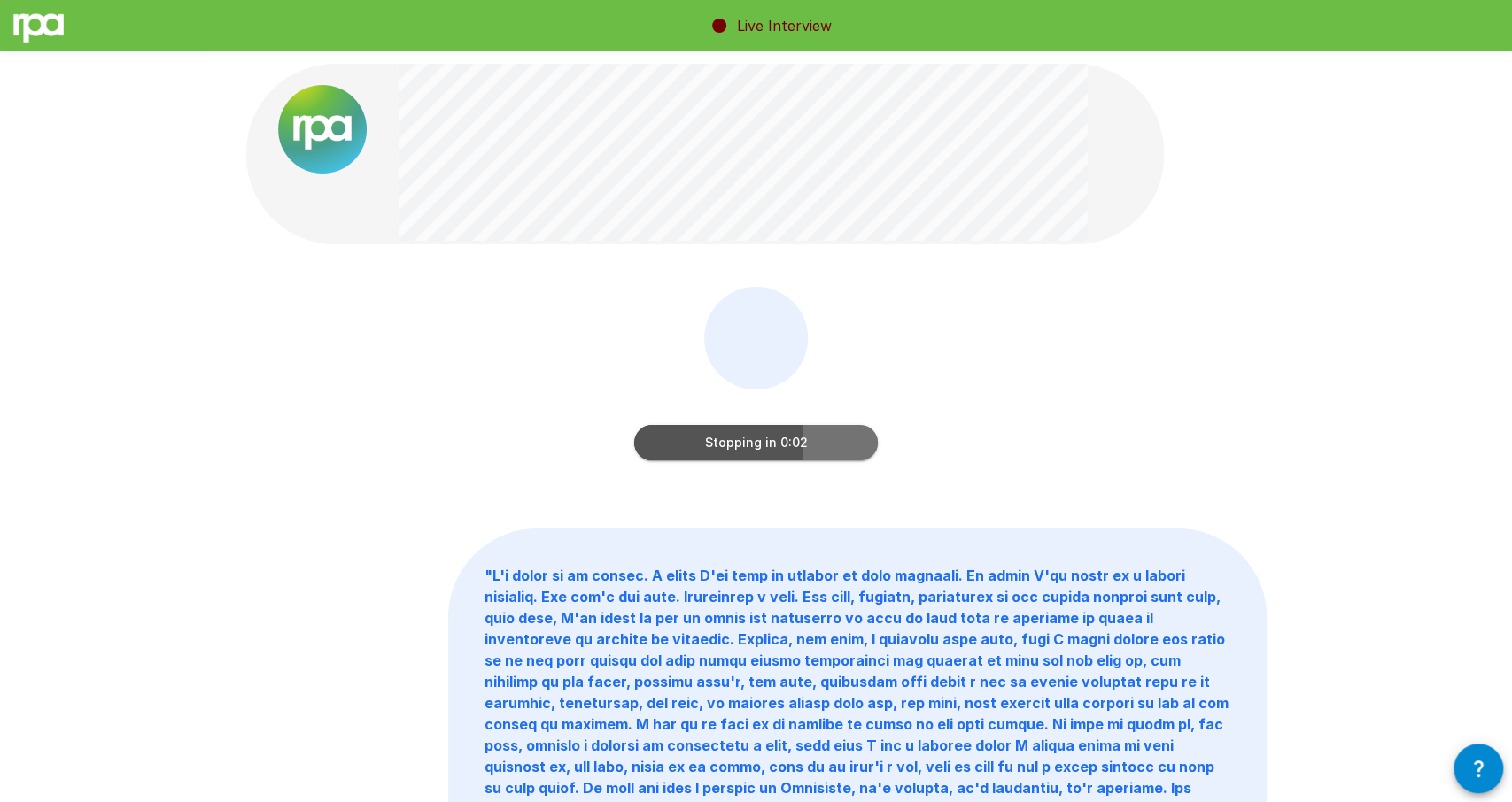
click at [804, 448] on button "Stopping in 0:02" at bounding box center [755, 443] width 243 height 35
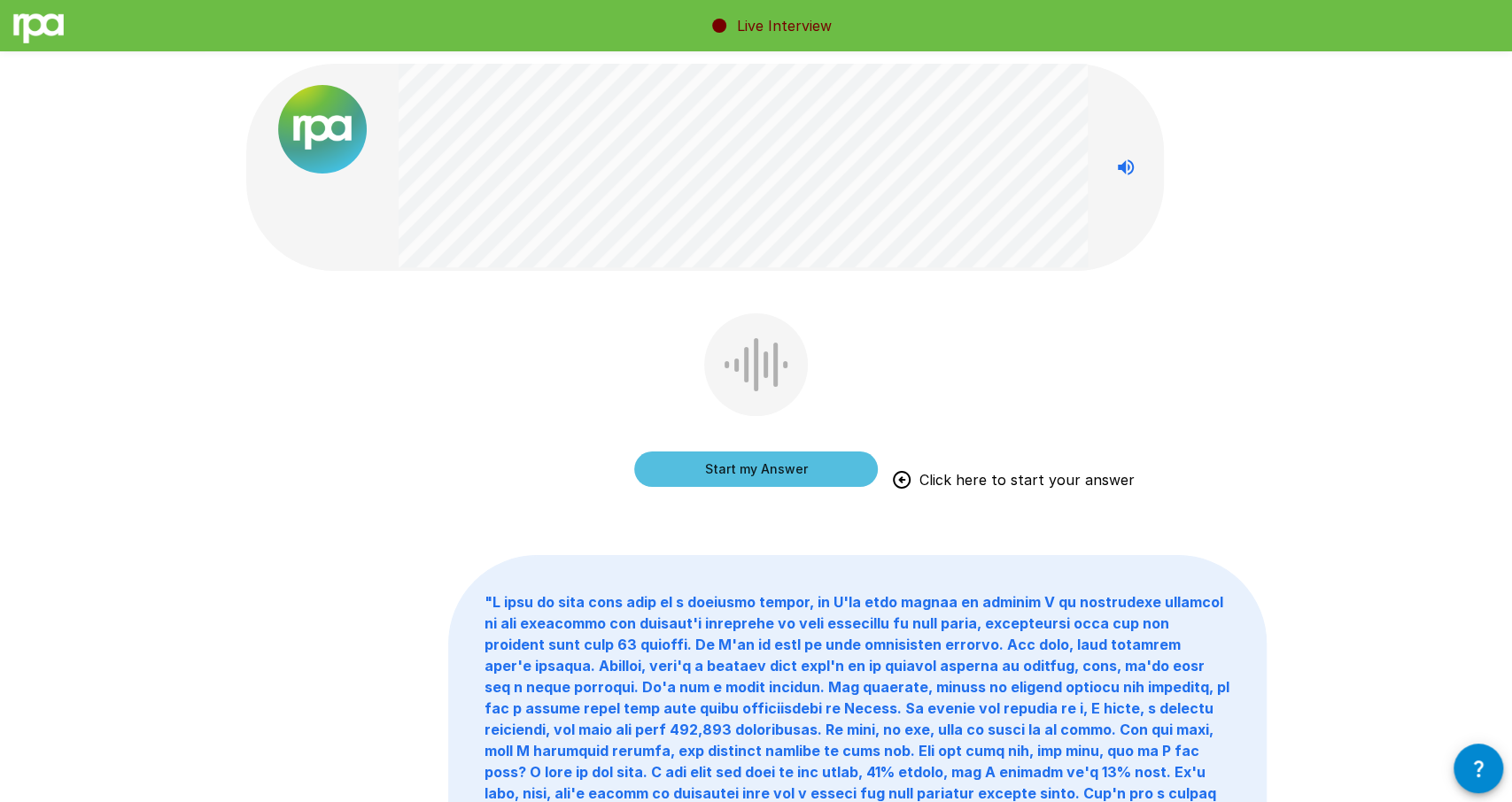
click at [781, 463] on button "Start my Answer" at bounding box center [755, 469] width 243 height 35
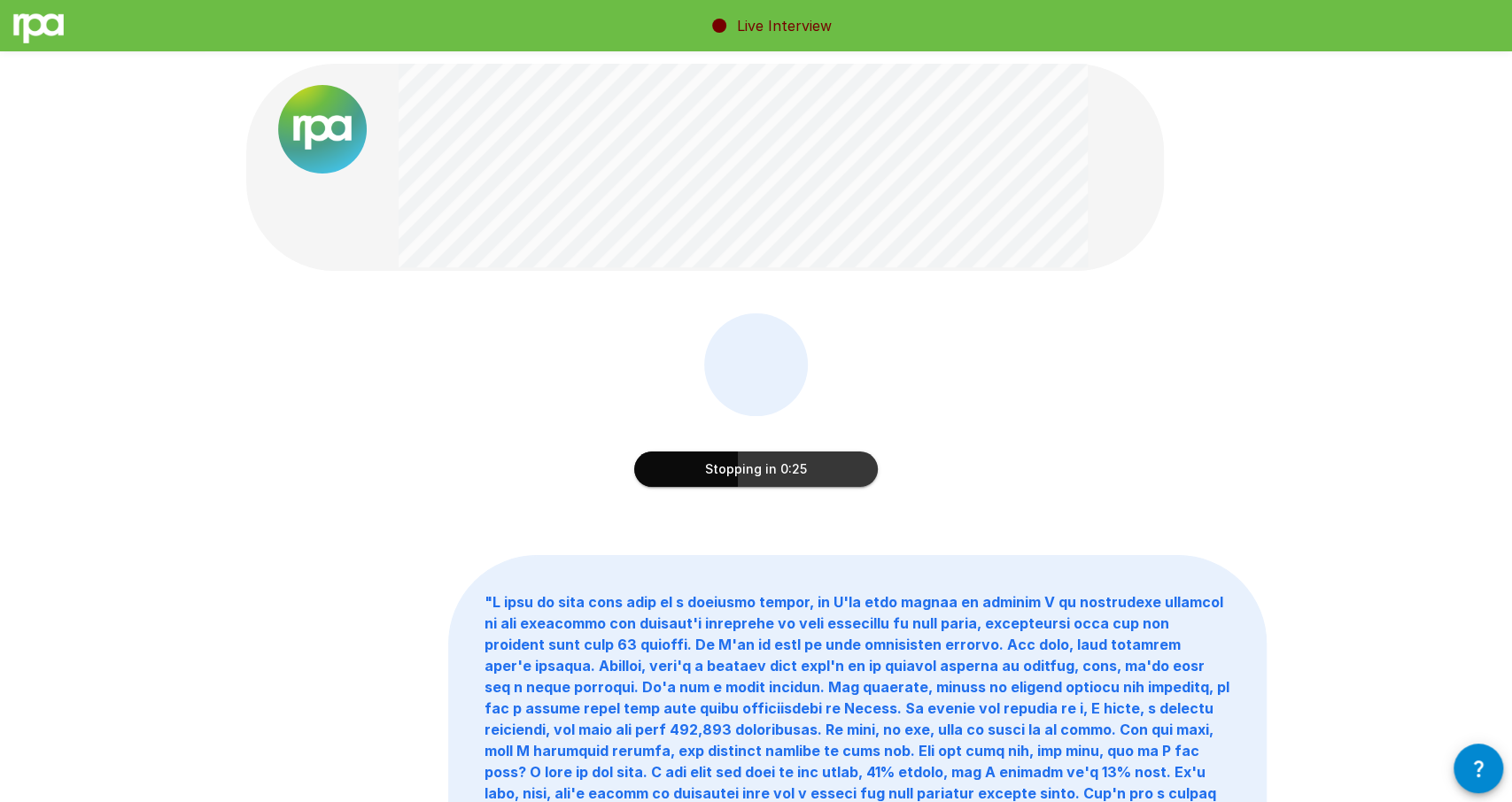
click at [826, 475] on button "Stopping in 0:25" at bounding box center [755, 469] width 243 height 35
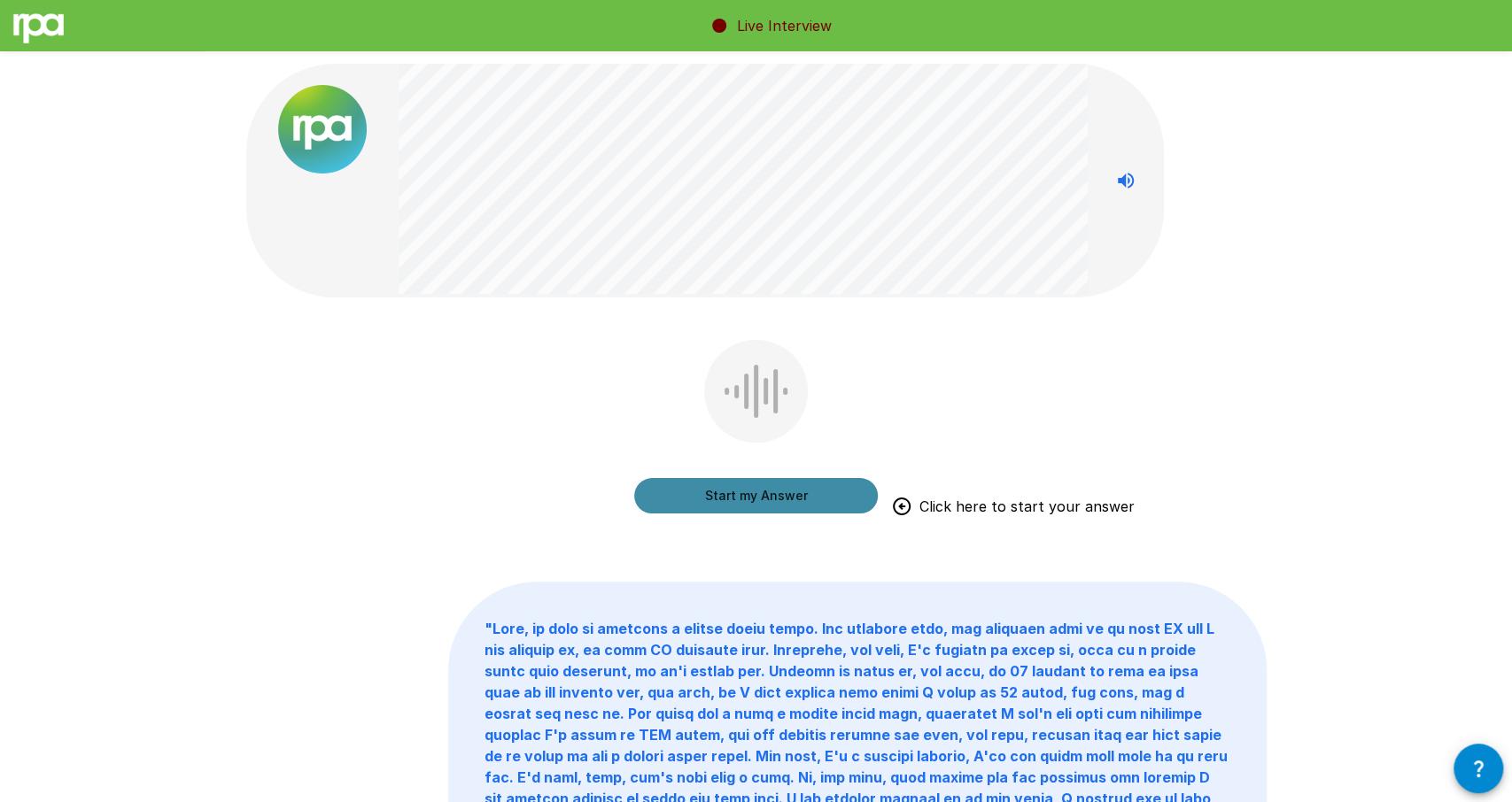
click at [759, 498] on button "Start my Answer" at bounding box center [755, 496] width 243 height 35
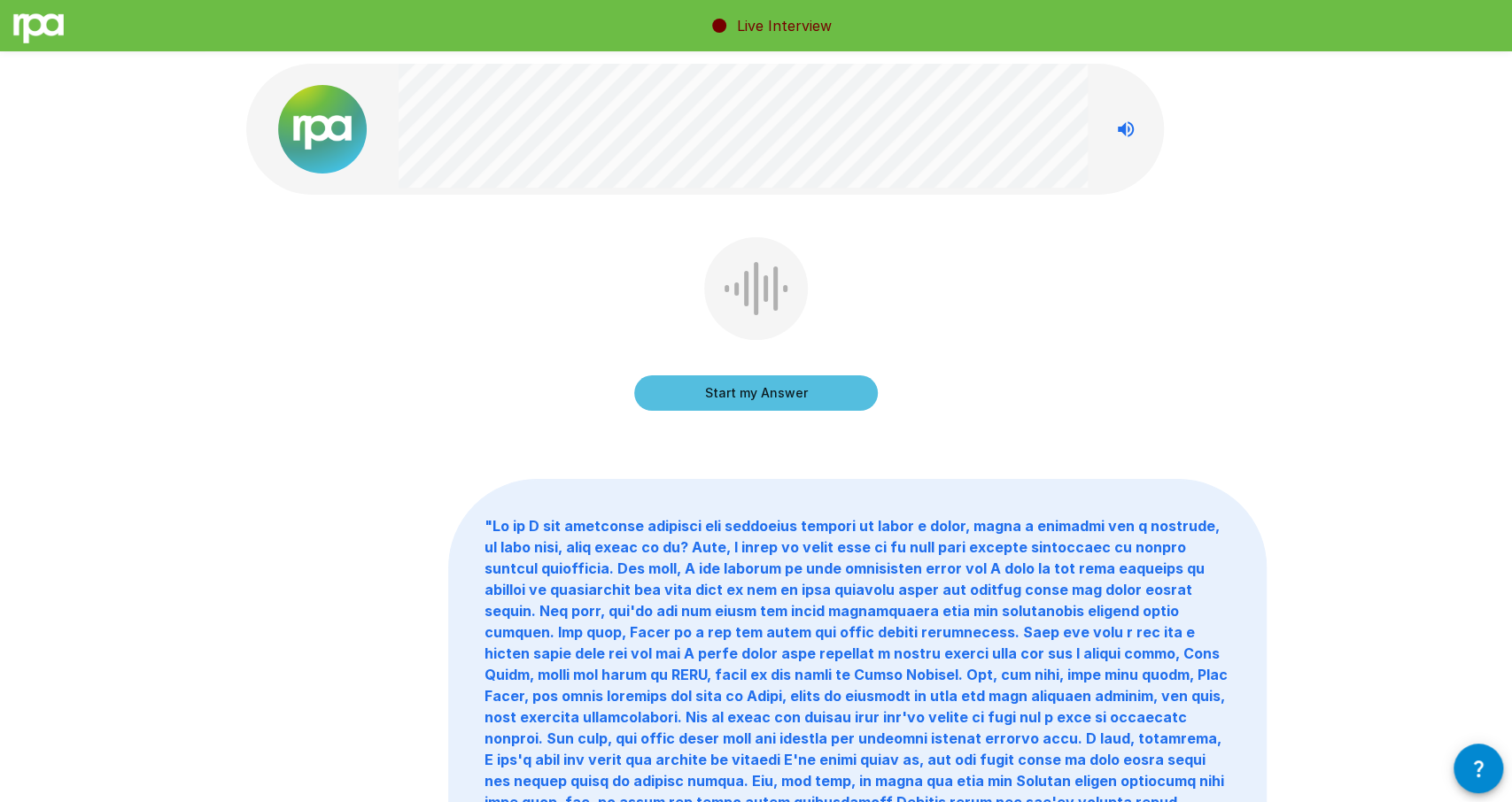
click at [693, 375] on button "Start my Answer" at bounding box center [755, 393] width 243 height 35
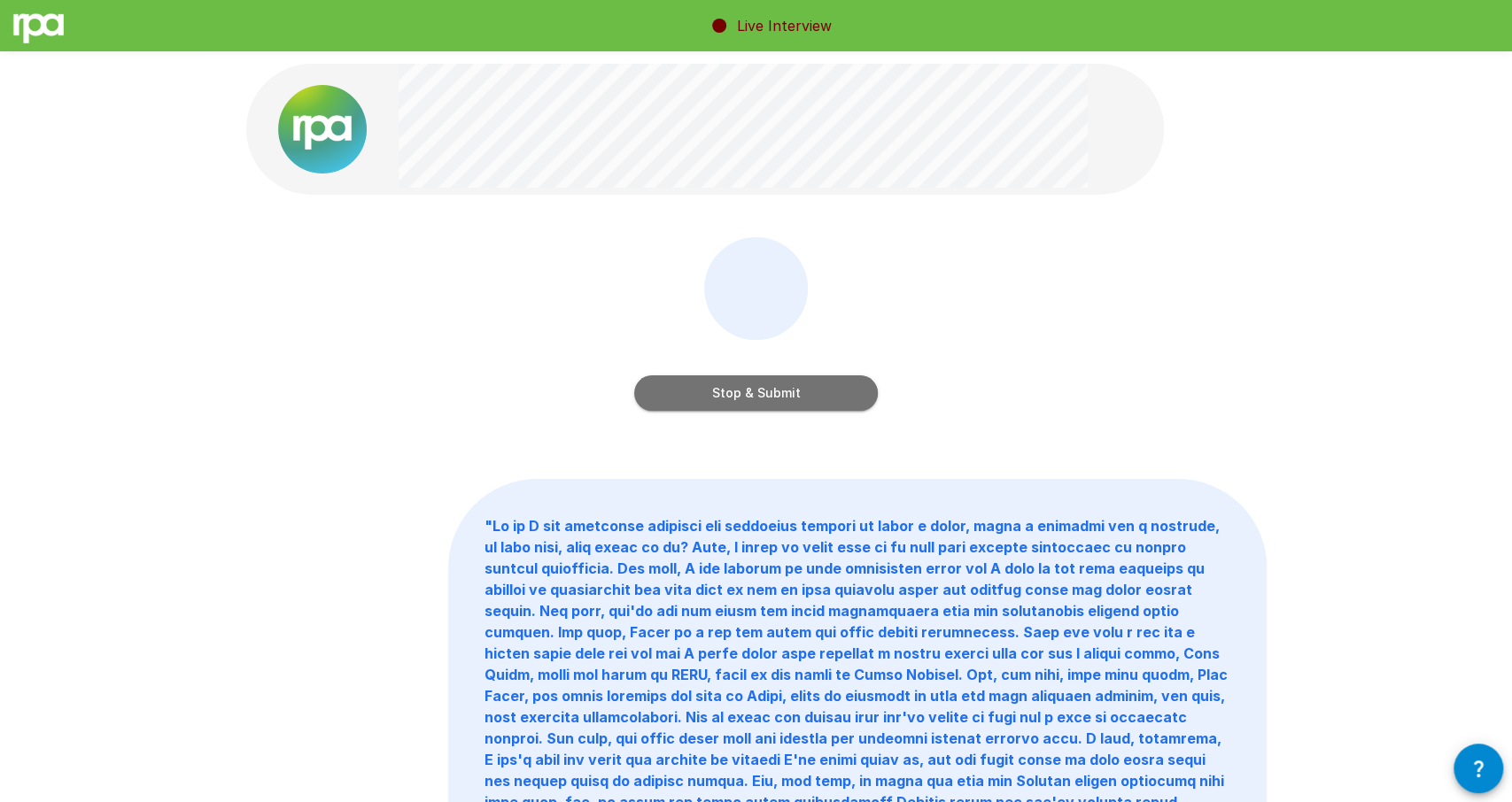
click at [719, 394] on button "Stop & Submit" at bounding box center [755, 393] width 243 height 35
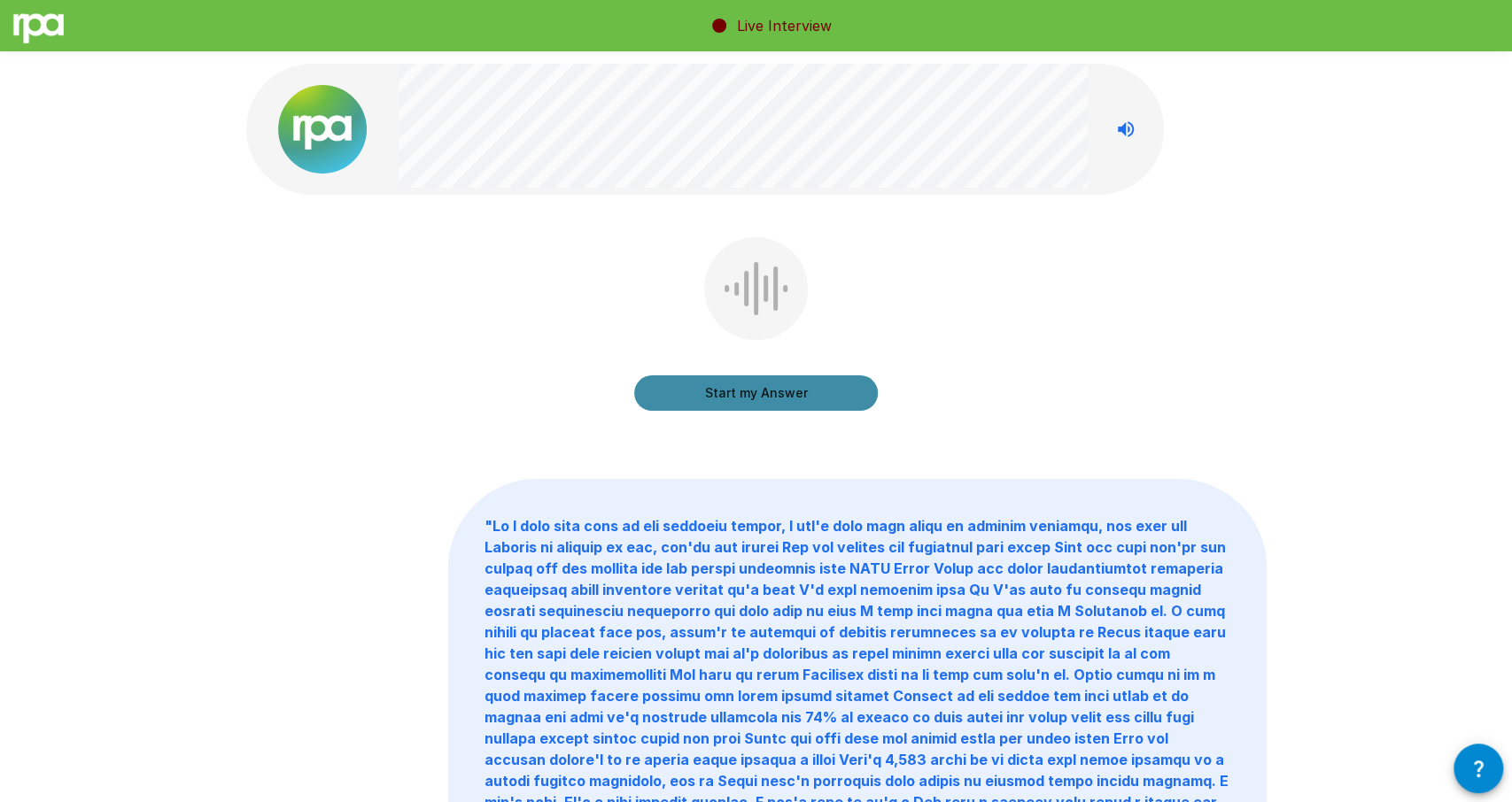
click at [794, 376] on button "Start my Answer" at bounding box center [755, 393] width 243 height 35
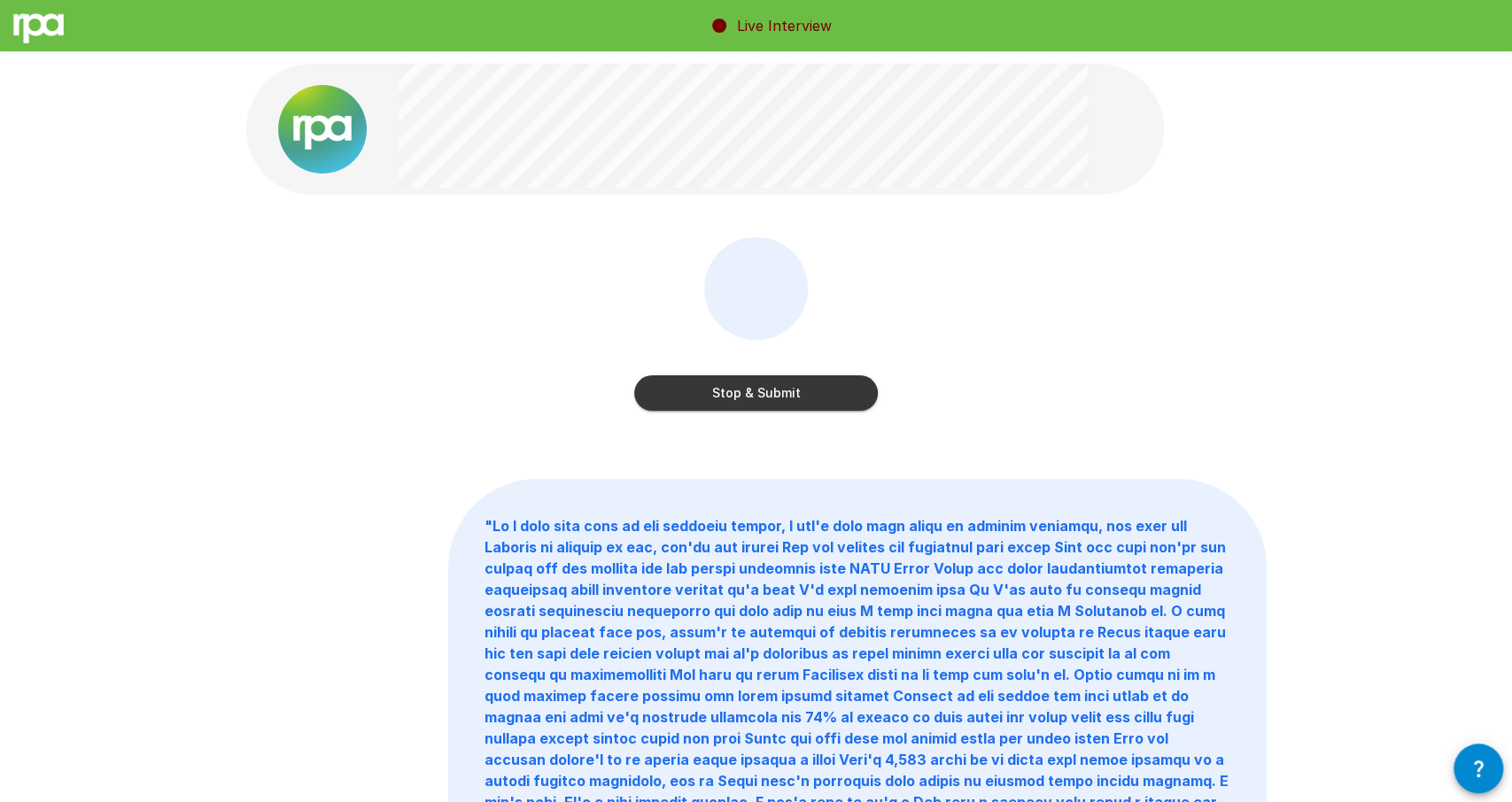
click at [738, 376] on button "Stop & Submit" at bounding box center [755, 393] width 243 height 35
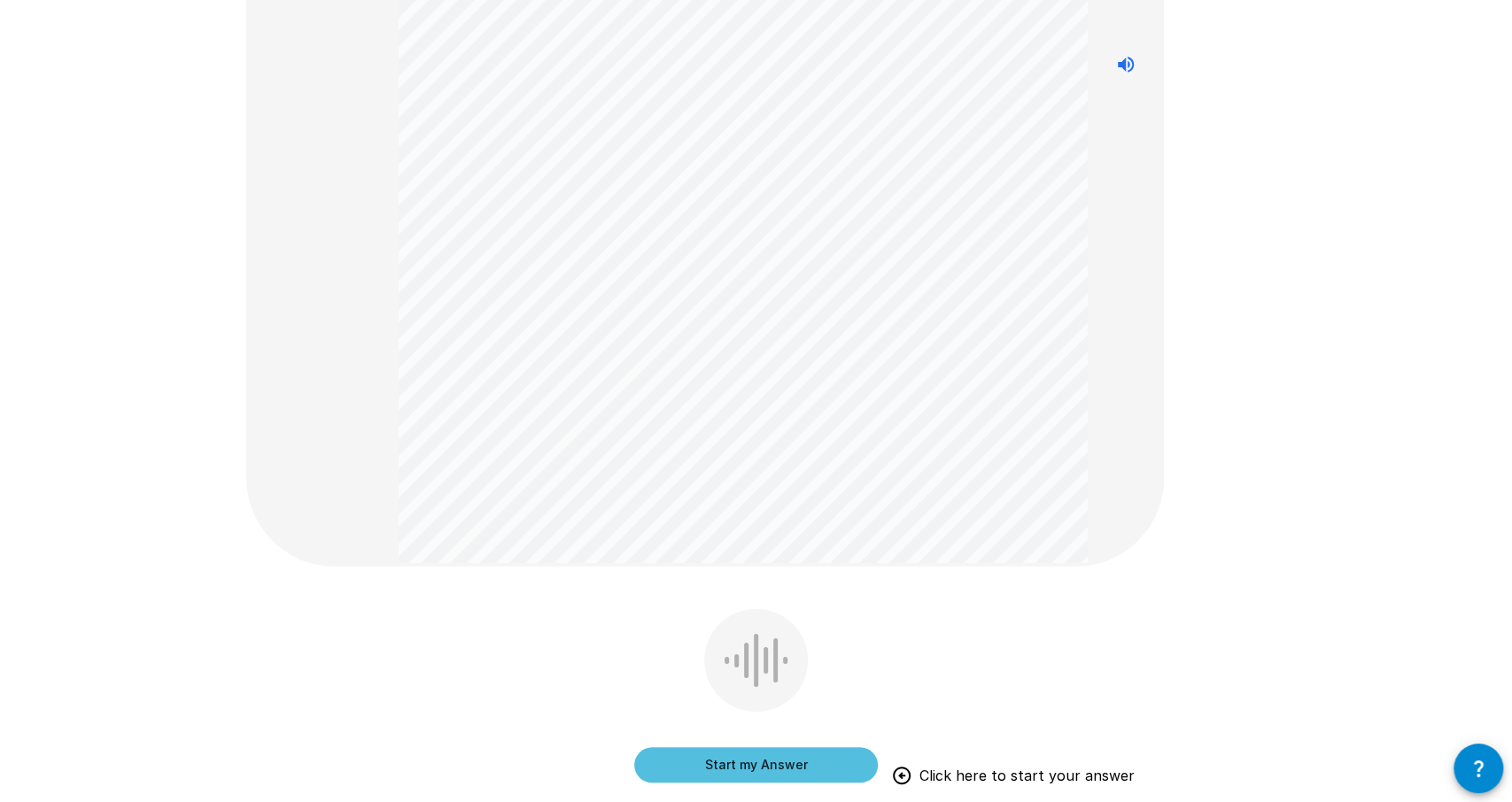
scroll to position [552, 0]
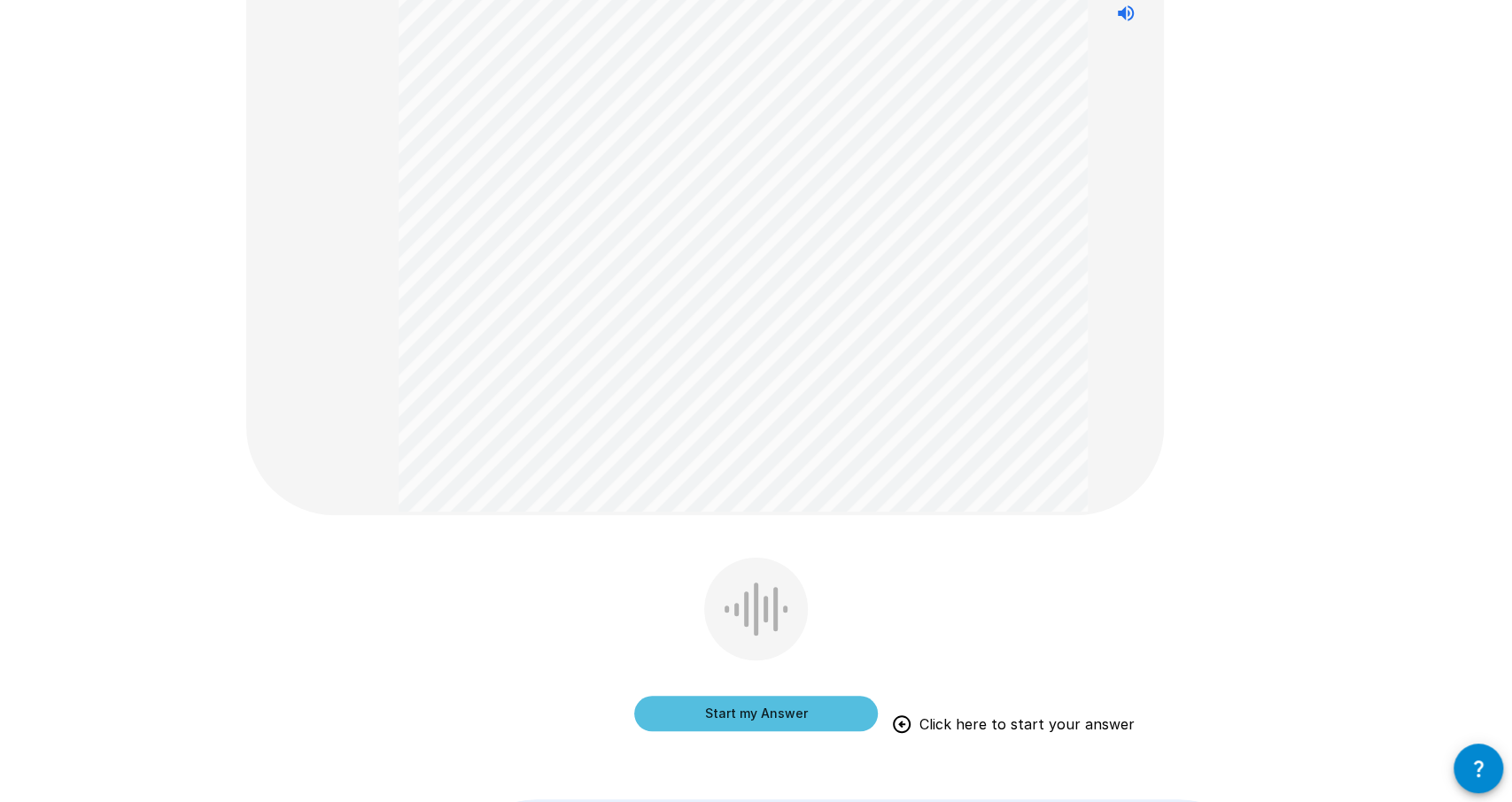
click at [720, 710] on button "Start my Answer" at bounding box center [755, 713] width 243 height 35
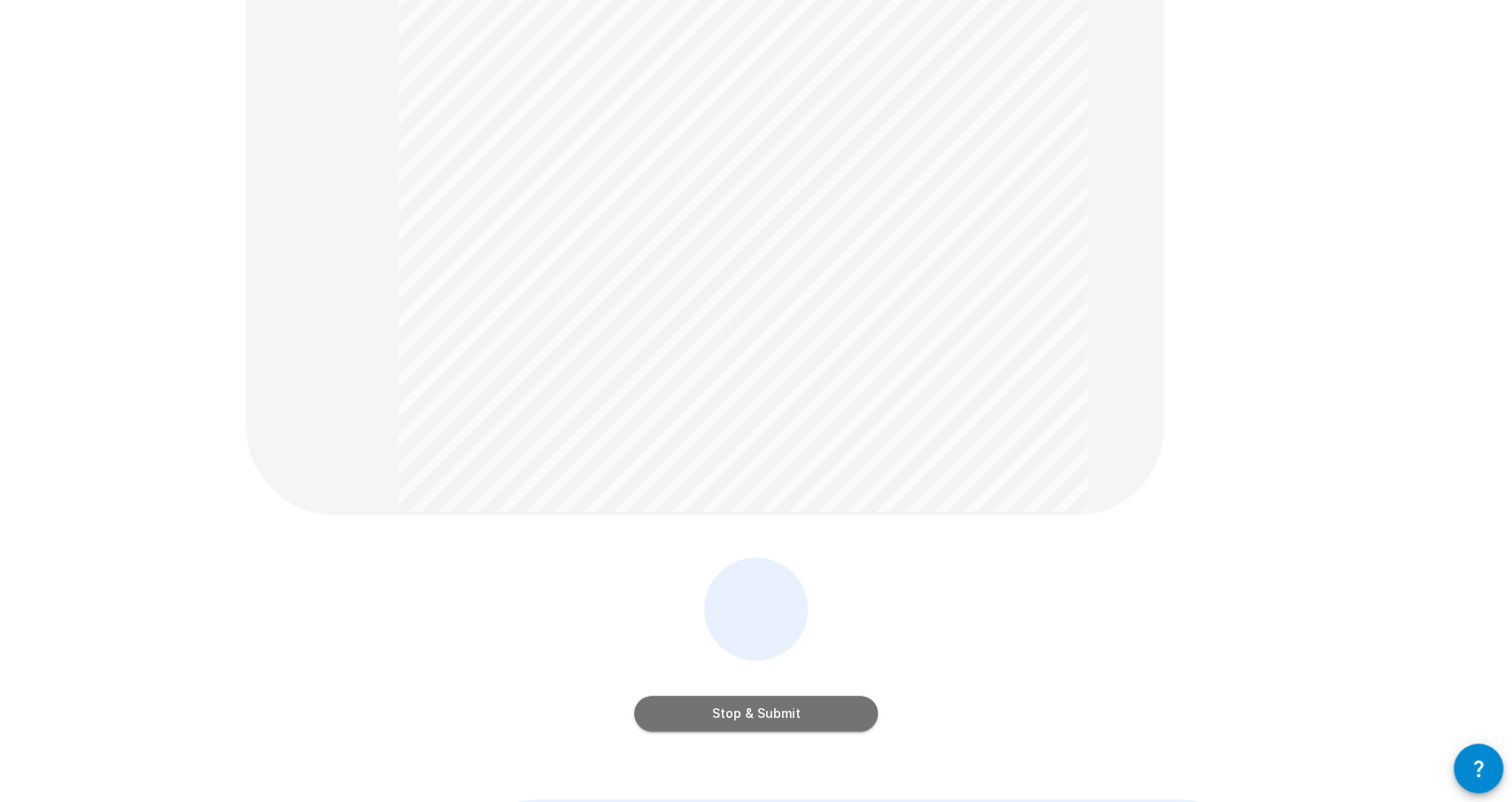
drag, startPoint x: 720, startPoint y: 710, endPoint x: 694, endPoint y: 682, distance: 38.2
click at [711, 697] on button "Stop & Submit" at bounding box center [755, 713] width 243 height 35
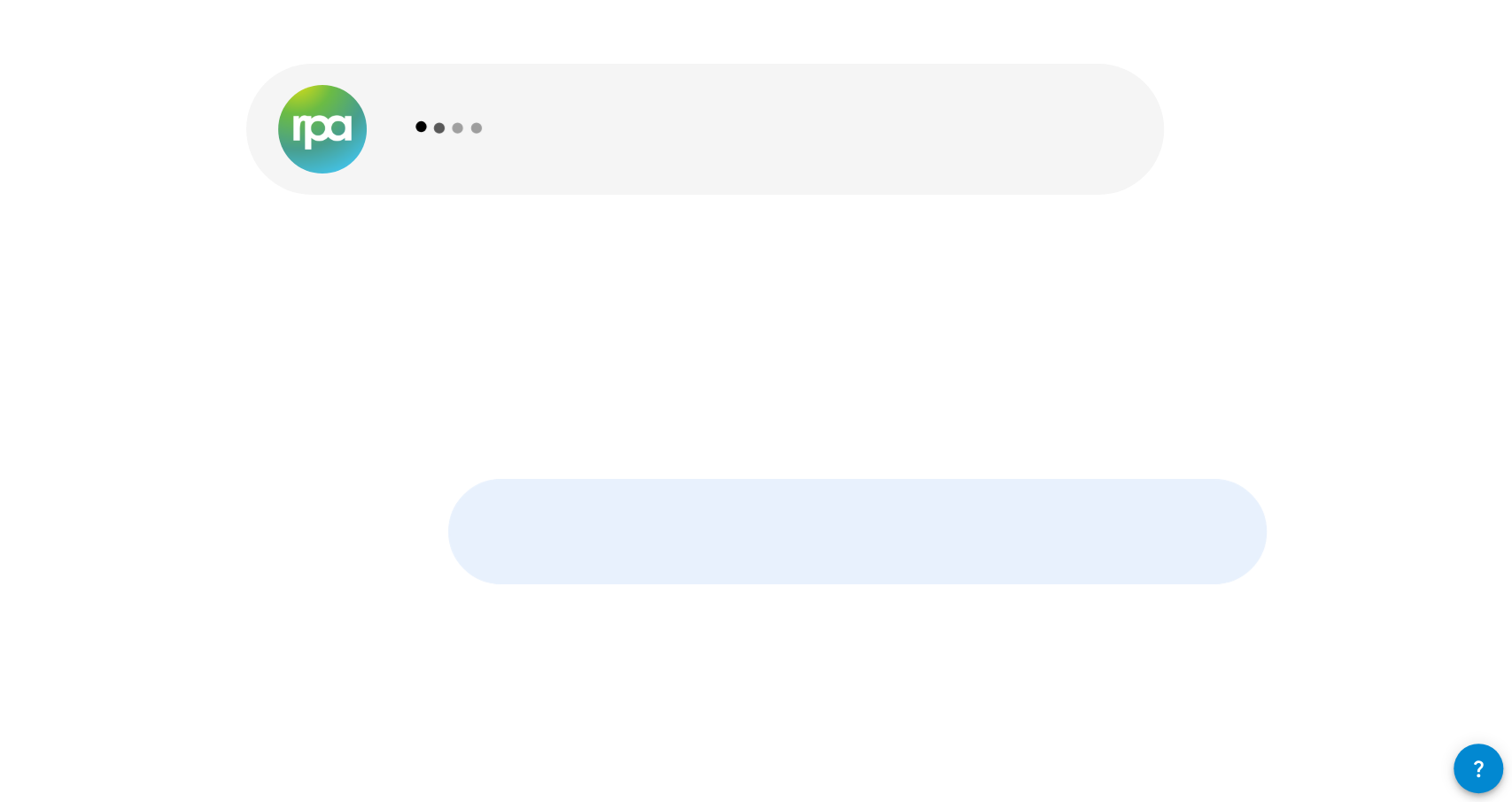
scroll to position [0, 0]
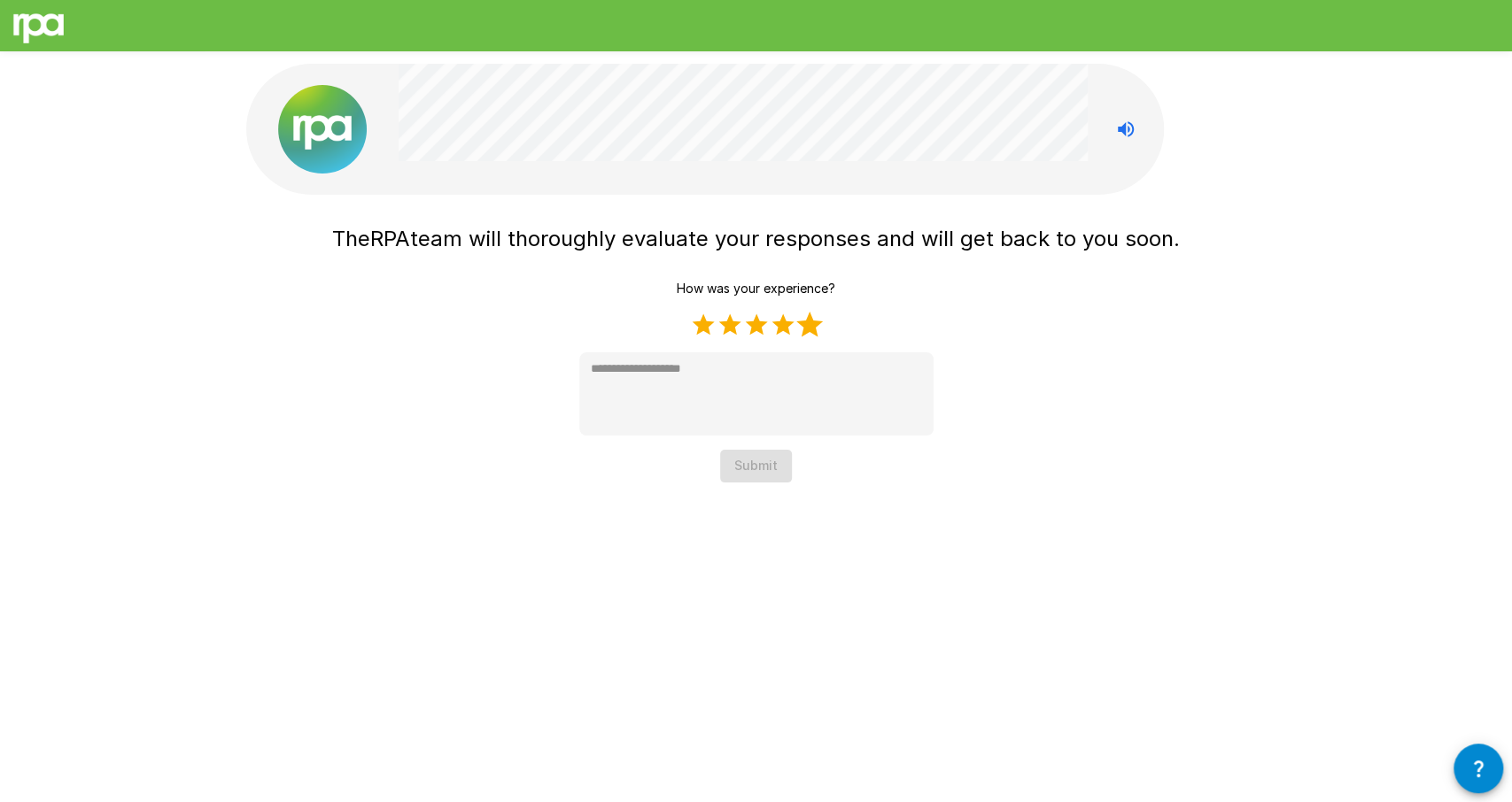
click at [811, 322] on label "5 Stars" at bounding box center [809, 325] width 27 height 27
type textarea "*"
click at [781, 470] on button "Submit" at bounding box center [755, 465] width 72 height 32
